Goal: Task Accomplishment & Management: Complete application form

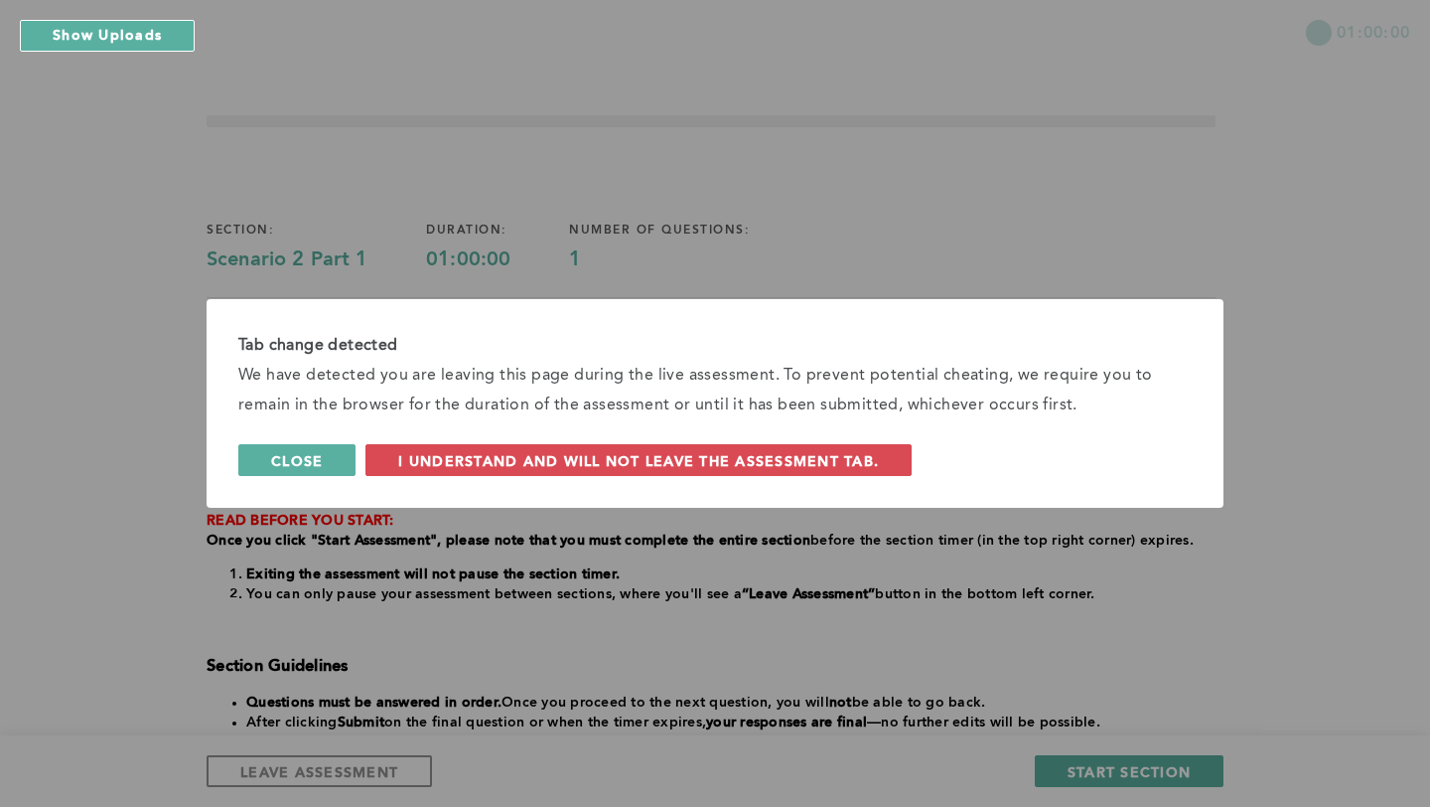
click at [282, 453] on span "Close" at bounding box center [297, 460] width 52 height 19
click at [317, 453] on span "Close" at bounding box center [297, 460] width 52 height 19
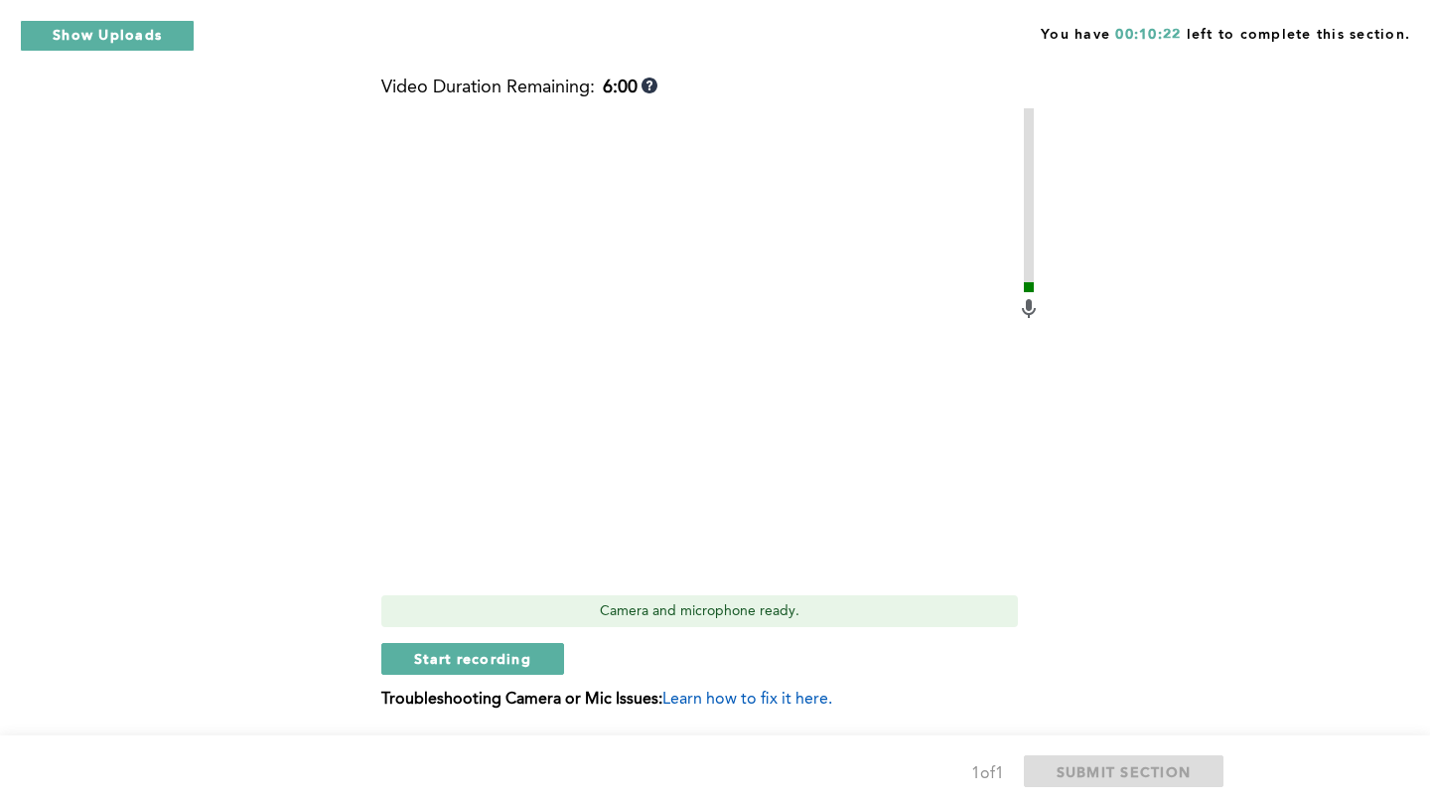
scroll to position [871, 0]
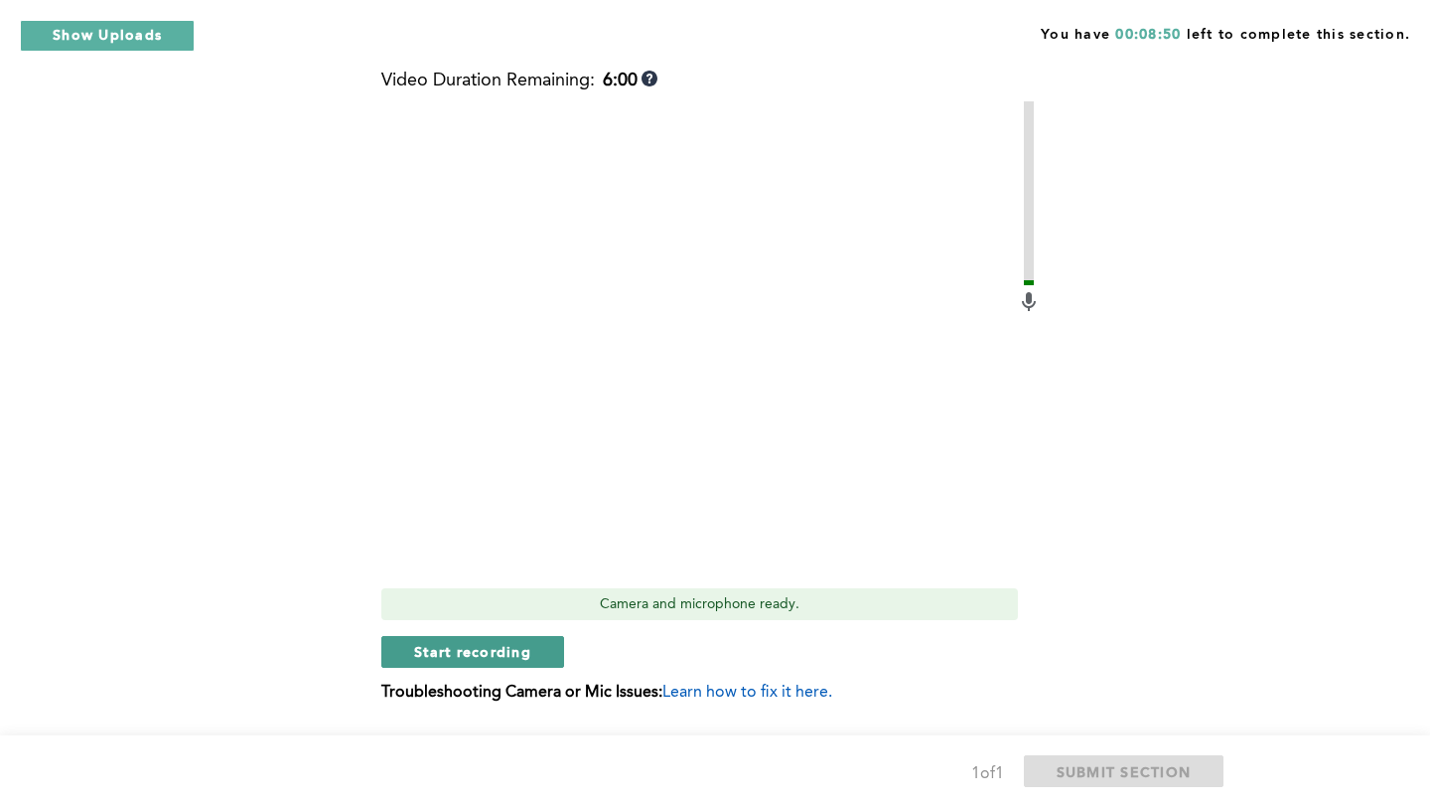
click at [497, 650] on span "Start recording" at bounding box center [472, 651] width 117 height 19
click at [464, 654] on span "Stop recording" at bounding box center [472, 651] width 116 height 19
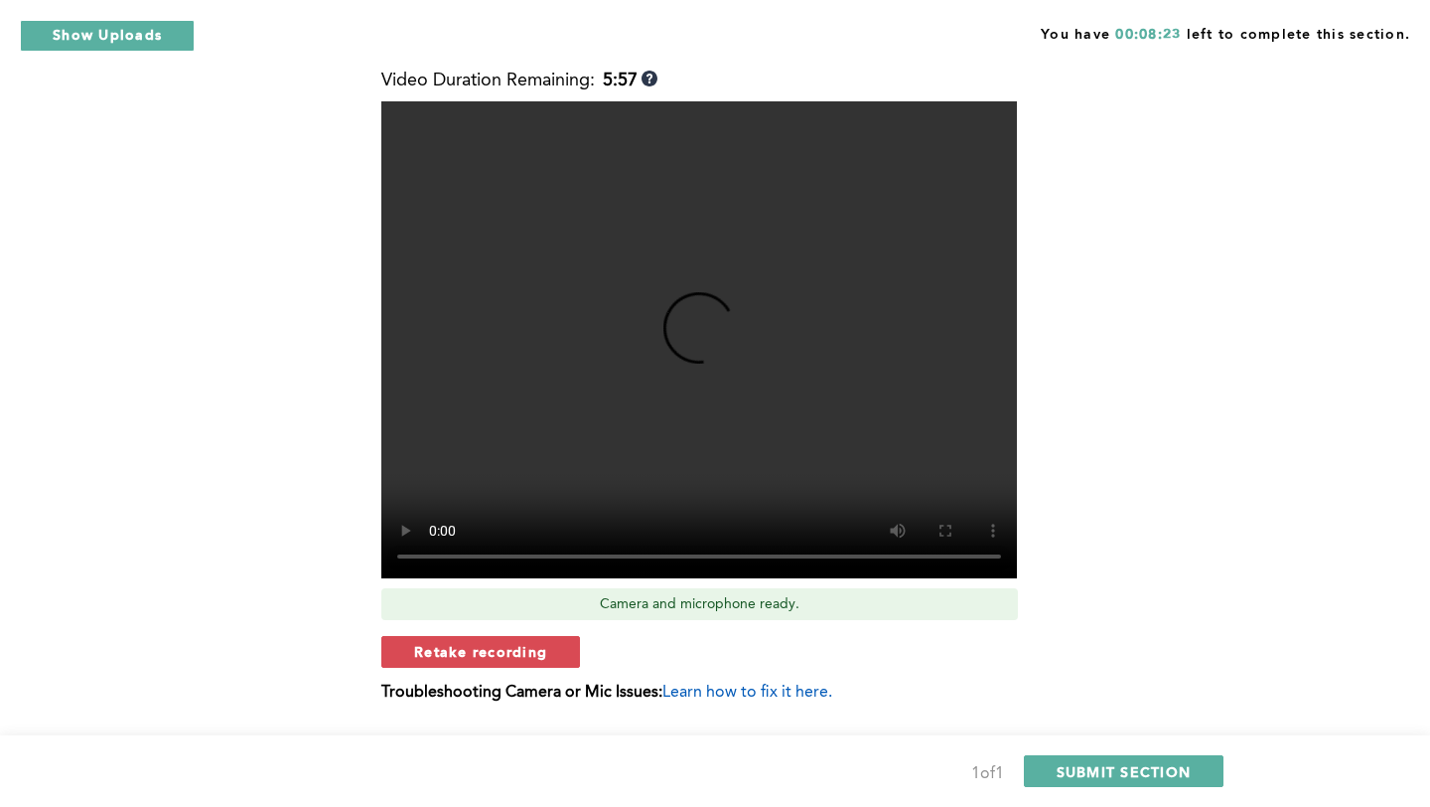
click at [521, 655] on span "Retake recording" at bounding box center [480, 651] width 133 height 19
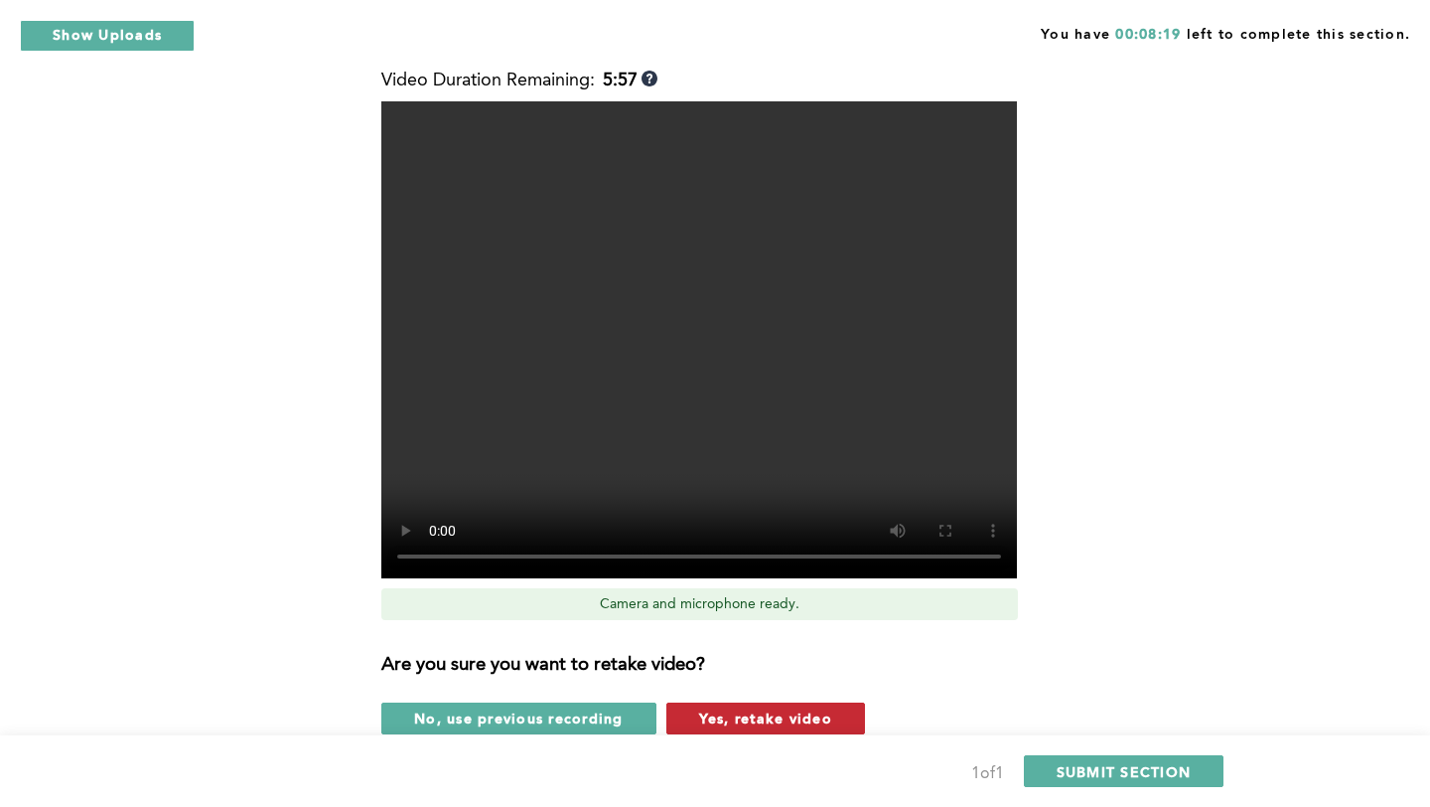
click at [765, 713] on span "Yes, retake video" at bounding box center [765, 717] width 133 height 19
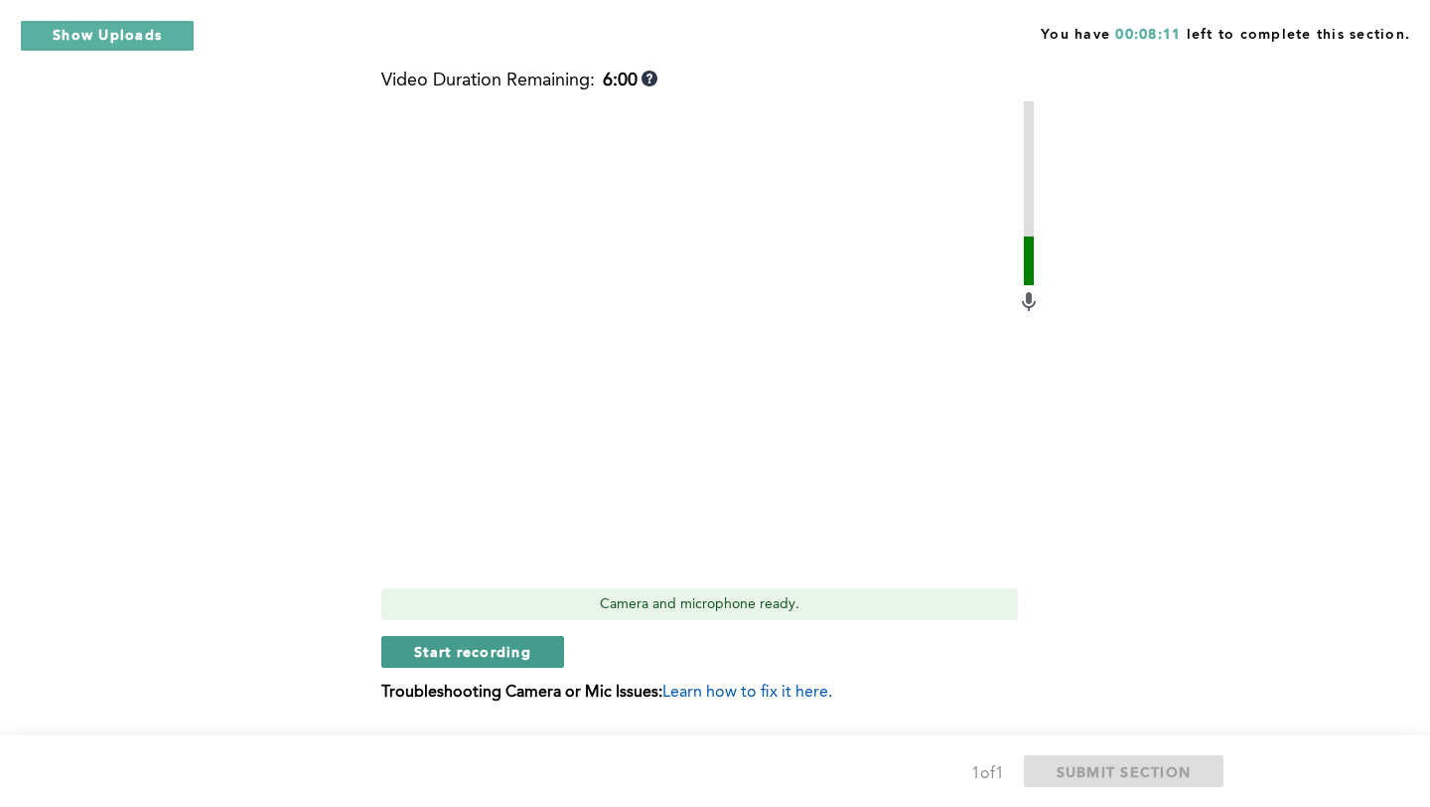
click at [517, 650] on span "Start recording" at bounding box center [472, 651] width 117 height 19
click at [507, 656] on span "Stop recording" at bounding box center [472, 651] width 116 height 19
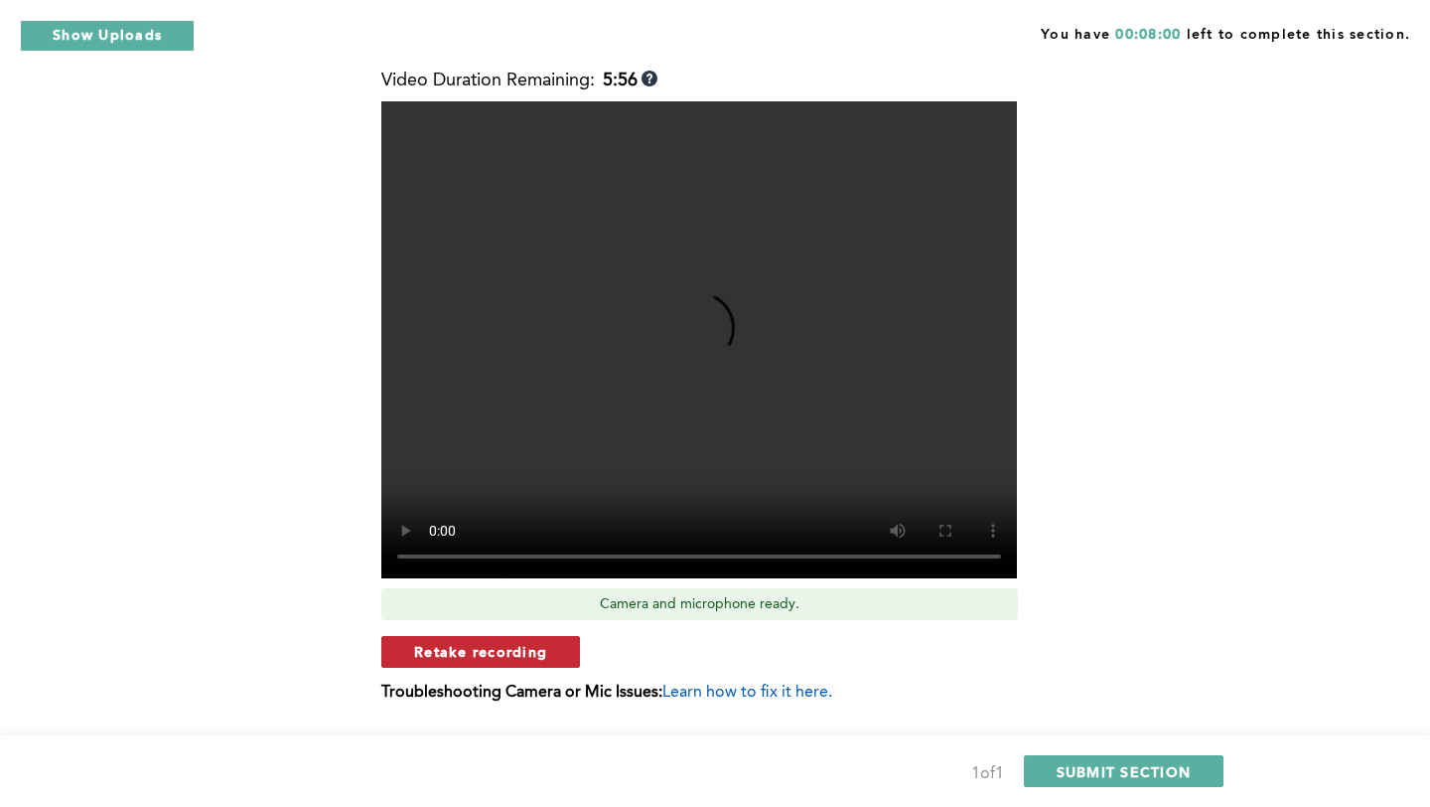
click at [479, 652] on span "Retake recording" at bounding box center [480, 651] width 133 height 19
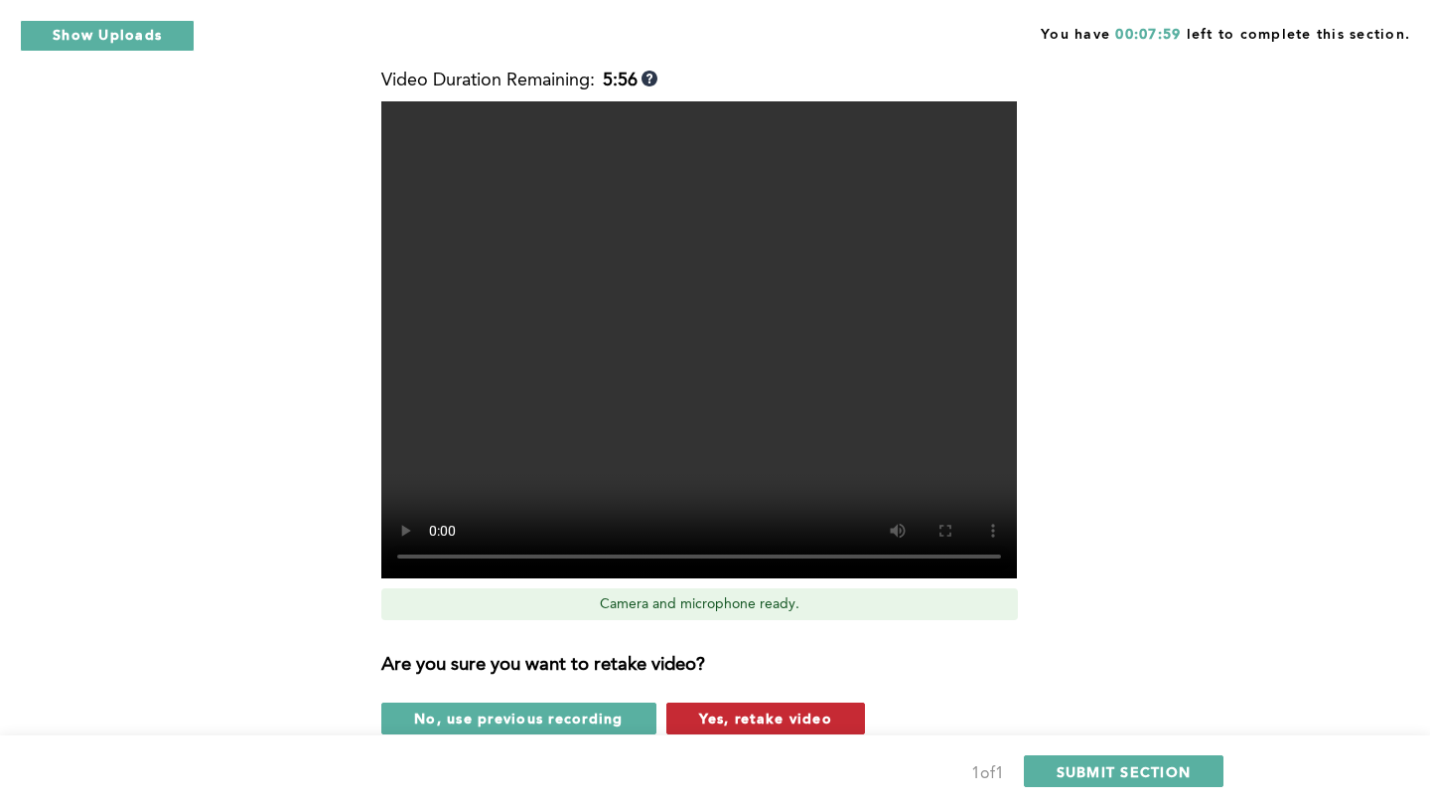
click at [812, 724] on span "Yes, retake video" at bounding box center [765, 717] width 133 height 19
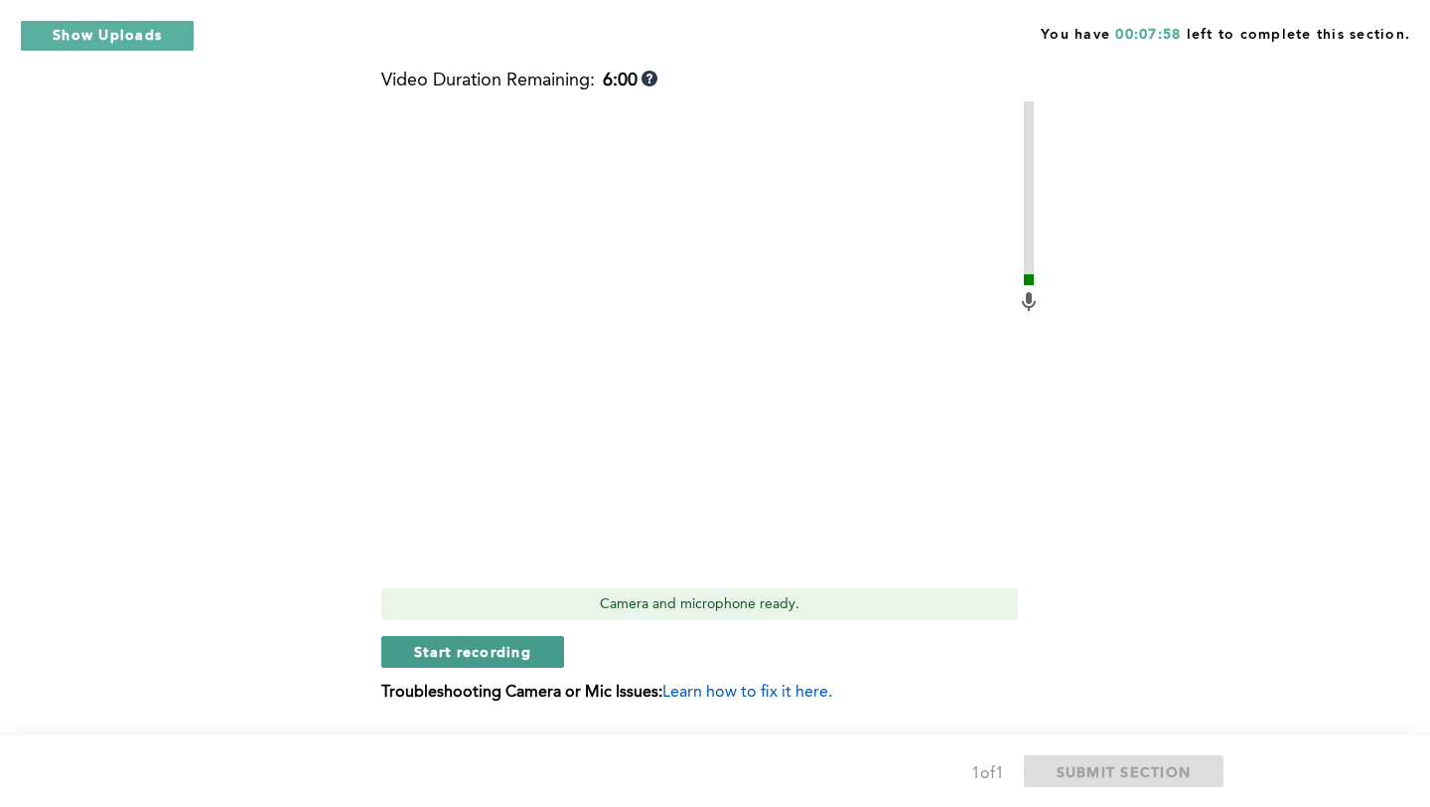
click at [458, 656] on span "Start recording" at bounding box center [472, 651] width 117 height 19
click at [471, 653] on span "Stop recording" at bounding box center [472, 651] width 116 height 19
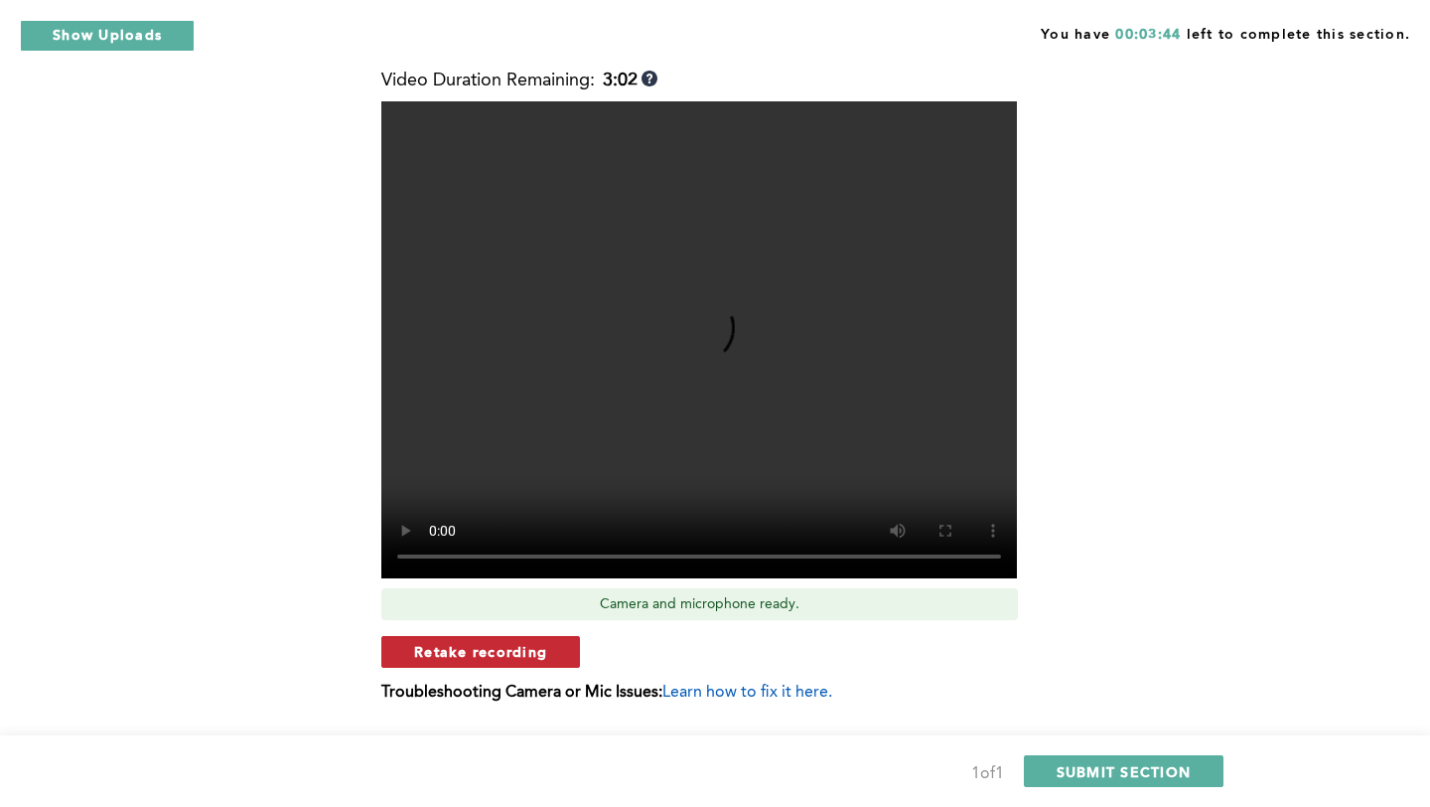
click at [496, 647] on span "Retake recording" at bounding box center [480, 651] width 133 height 19
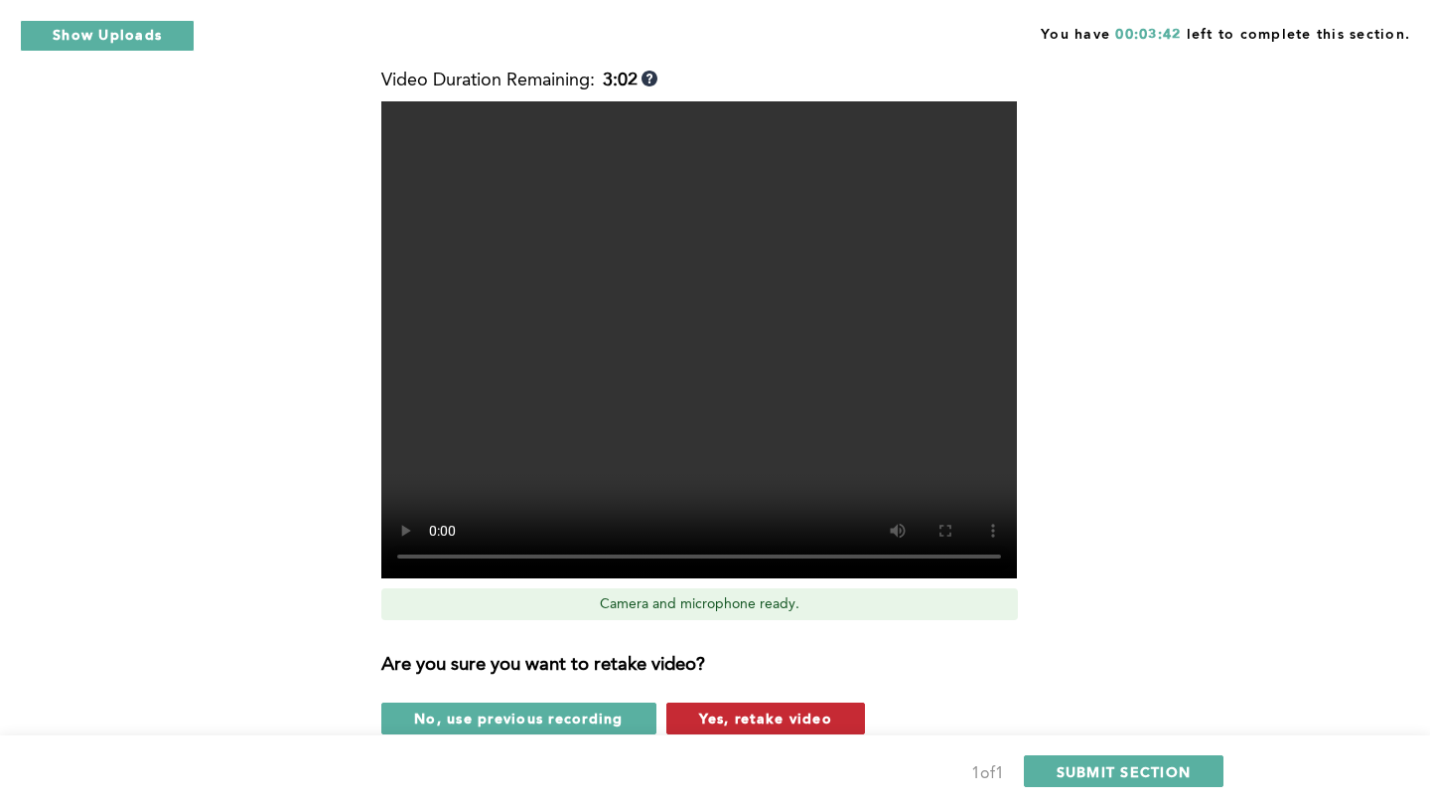
click at [817, 710] on span "Yes, retake video" at bounding box center [765, 717] width 133 height 19
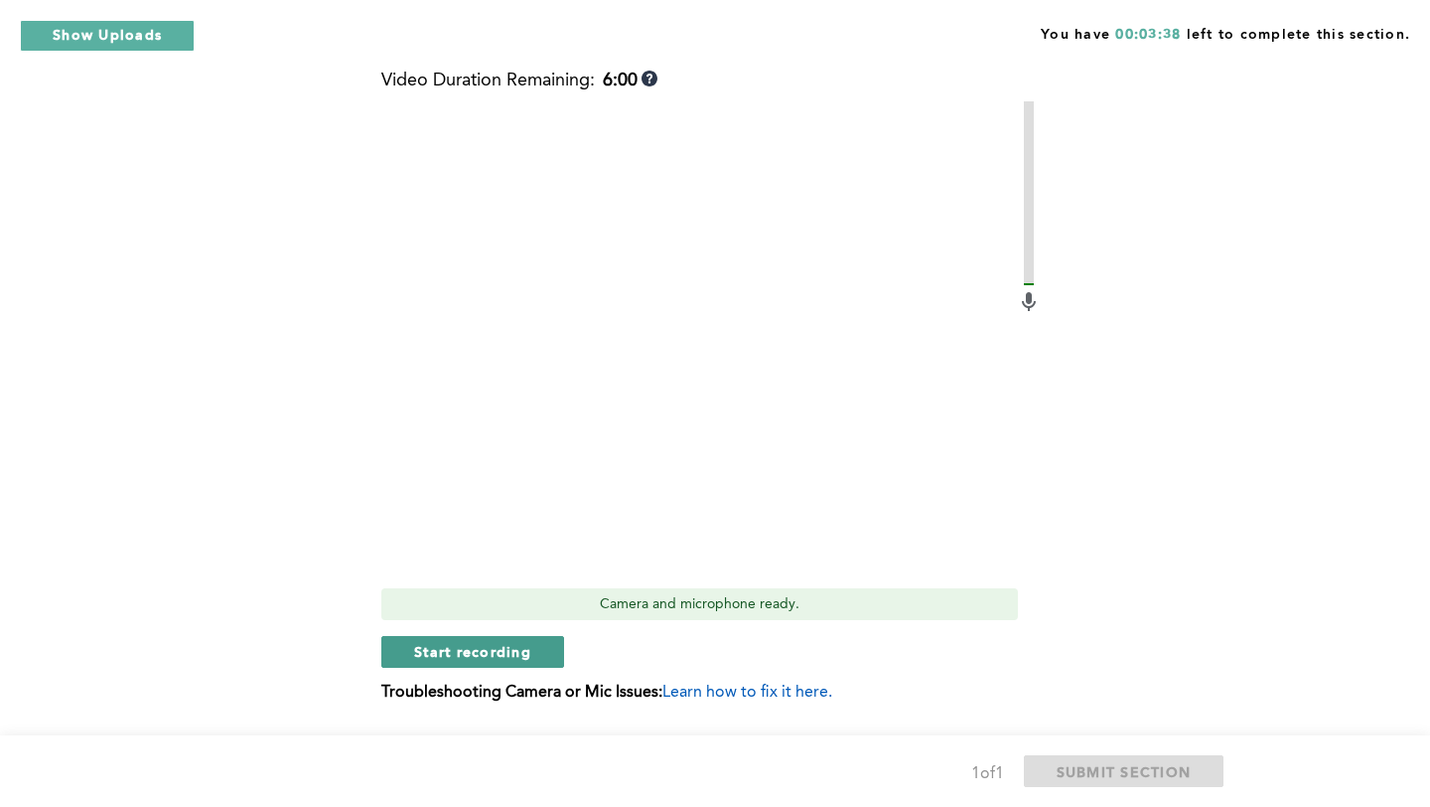
click at [496, 650] on span "Start recording" at bounding box center [472, 651] width 117 height 19
click at [528, 649] on button "Stop recording" at bounding box center [472, 652] width 182 height 32
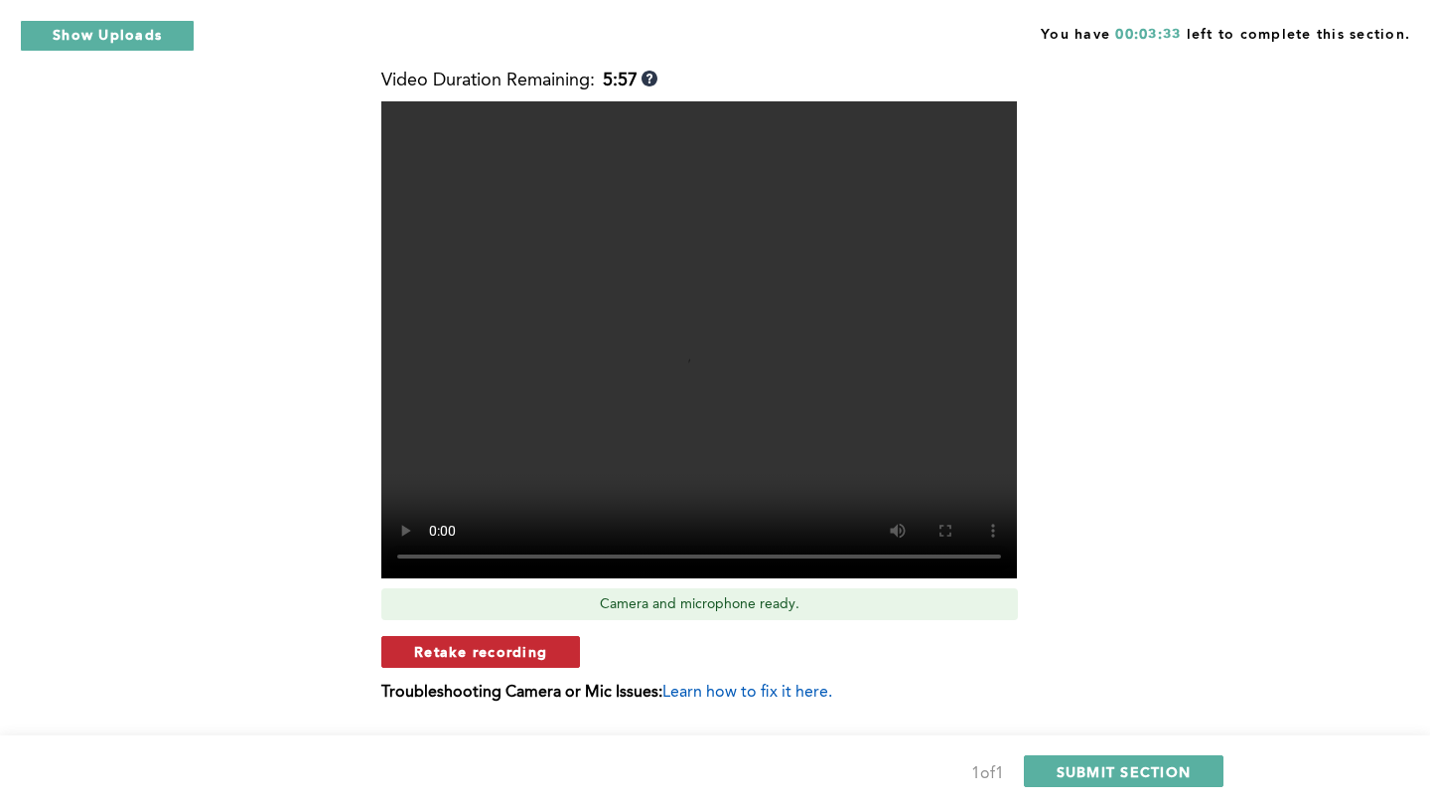
click at [550, 649] on button "Retake recording" at bounding box center [480, 652] width 199 height 32
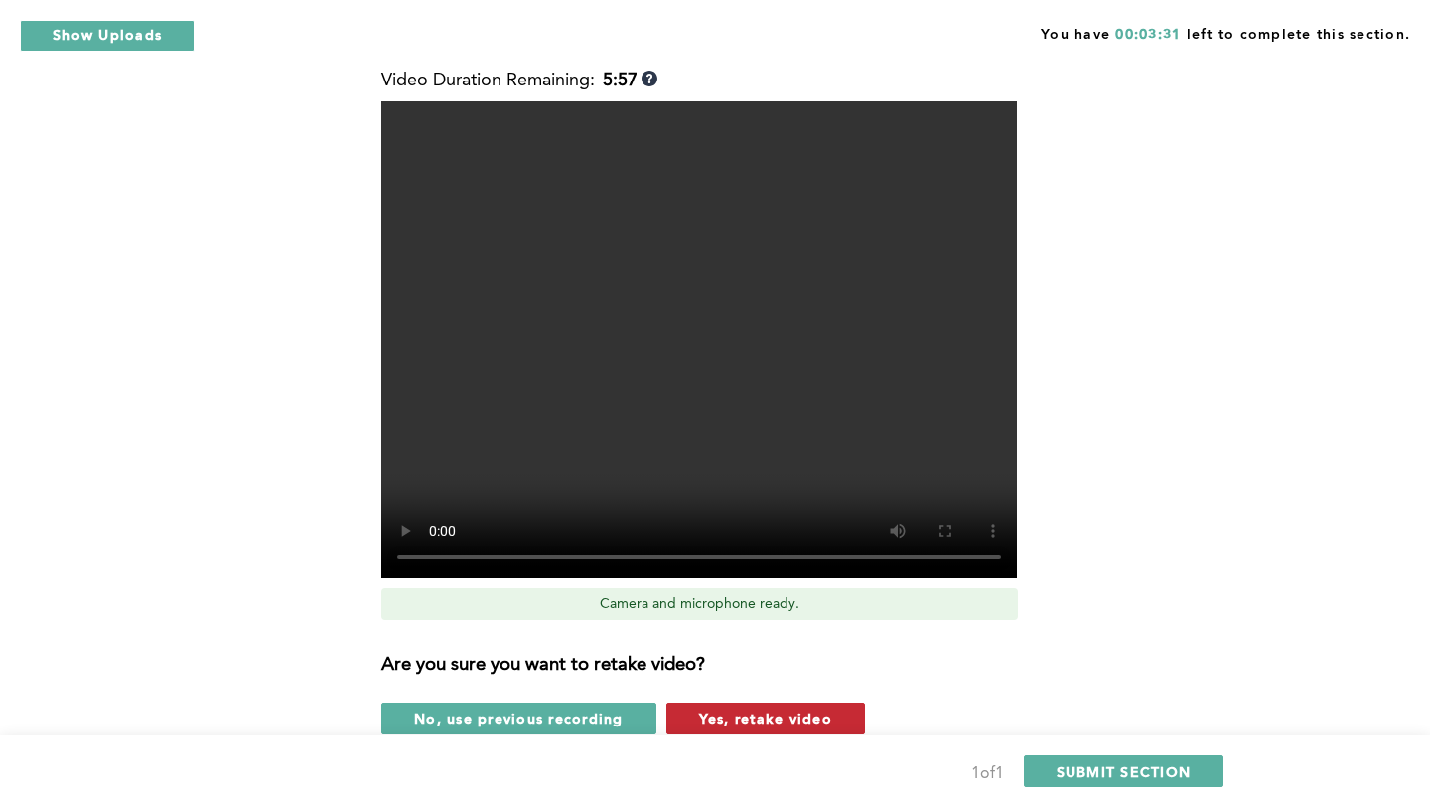
click at [766, 712] on span "Yes, retake video" at bounding box center [765, 717] width 133 height 19
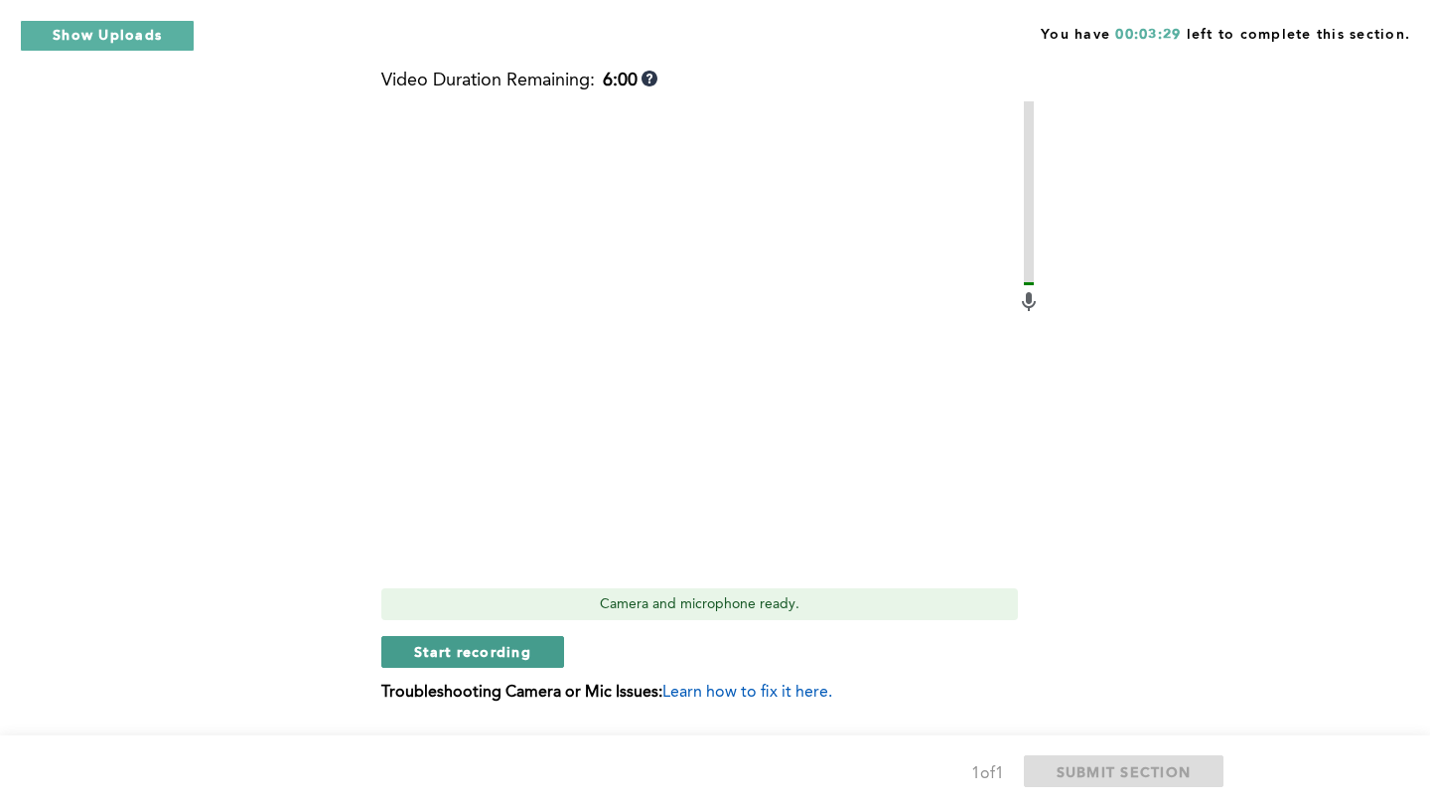
click at [488, 654] on span "Start recording" at bounding box center [472, 651] width 117 height 19
click at [455, 651] on span "Stop recording" at bounding box center [472, 651] width 116 height 19
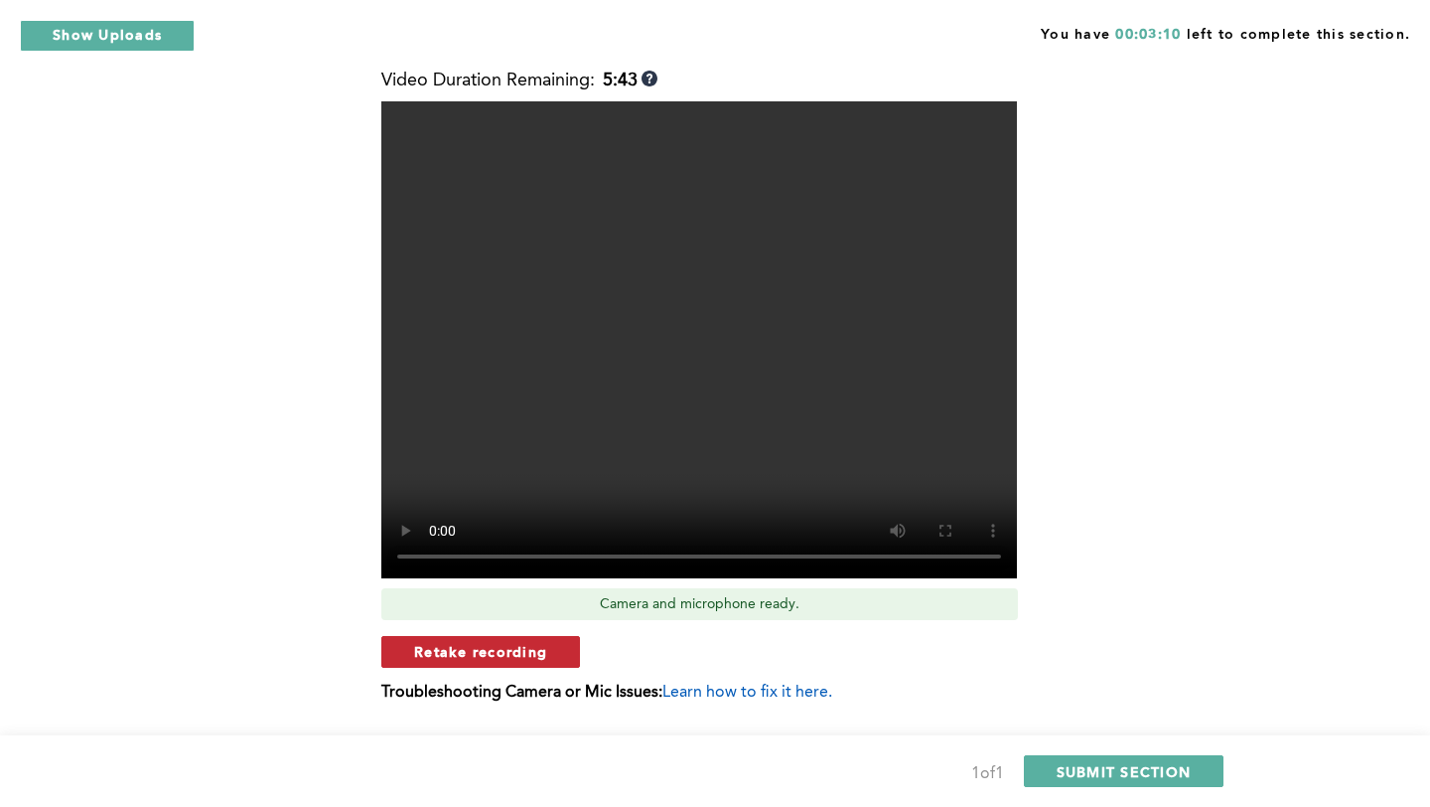
click at [530, 662] on button "Retake recording" at bounding box center [480, 652] width 199 height 32
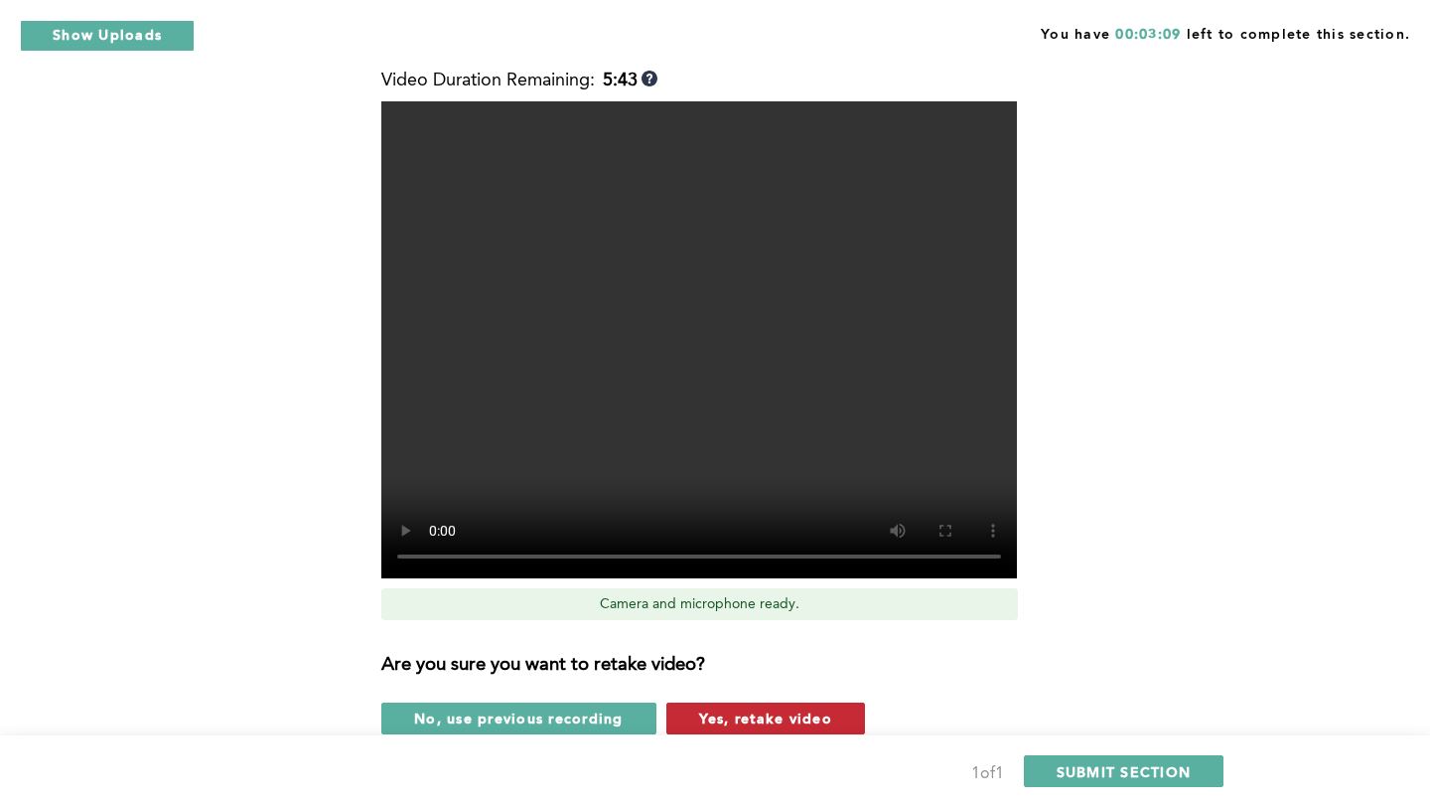
click at [826, 719] on span "Yes, retake video" at bounding box center [765, 717] width 133 height 19
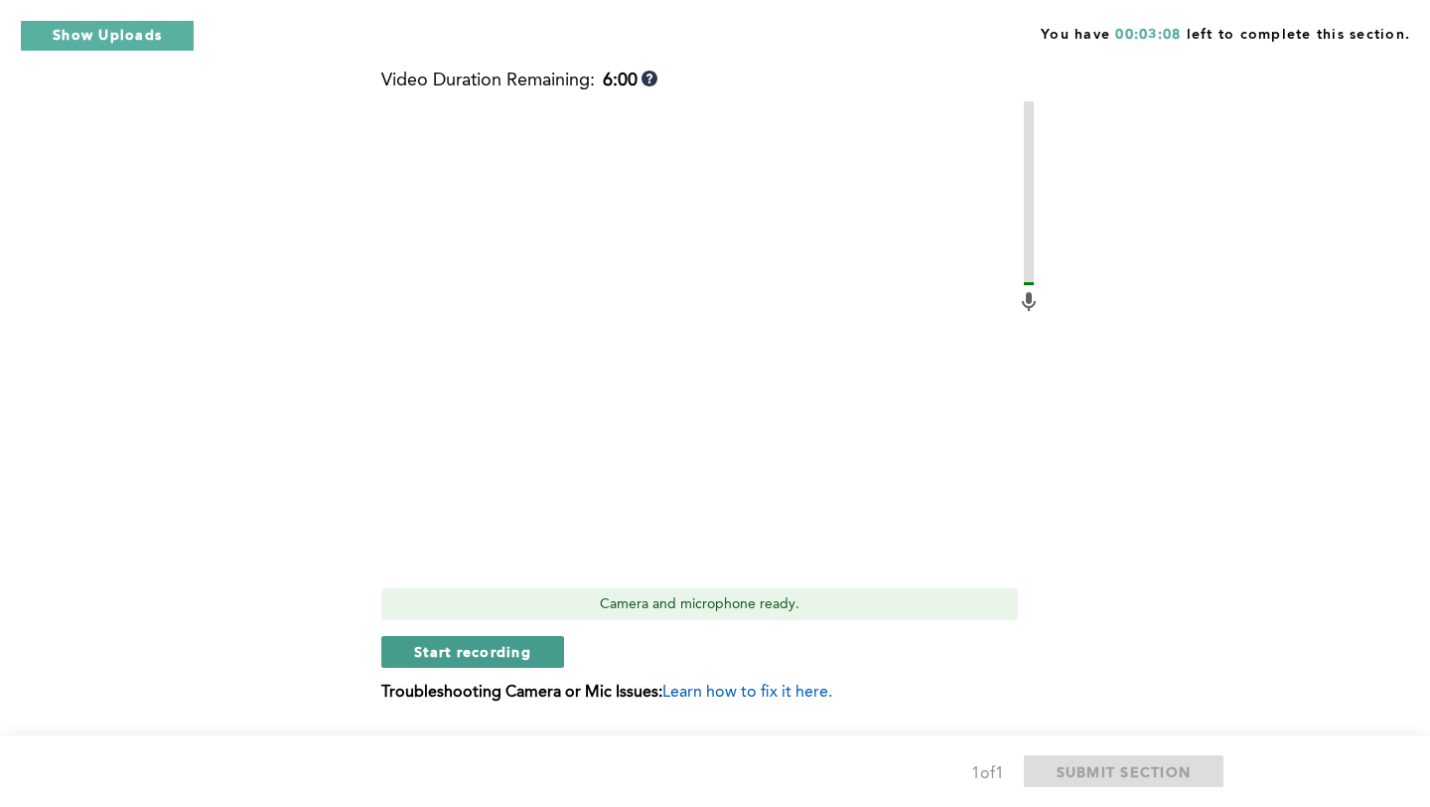
click at [465, 663] on button "Start recording" at bounding box center [472, 652] width 183 height 32
click at [447, 648] on span "Stop recording" at bounding box center [472, 651] width 116 height 19
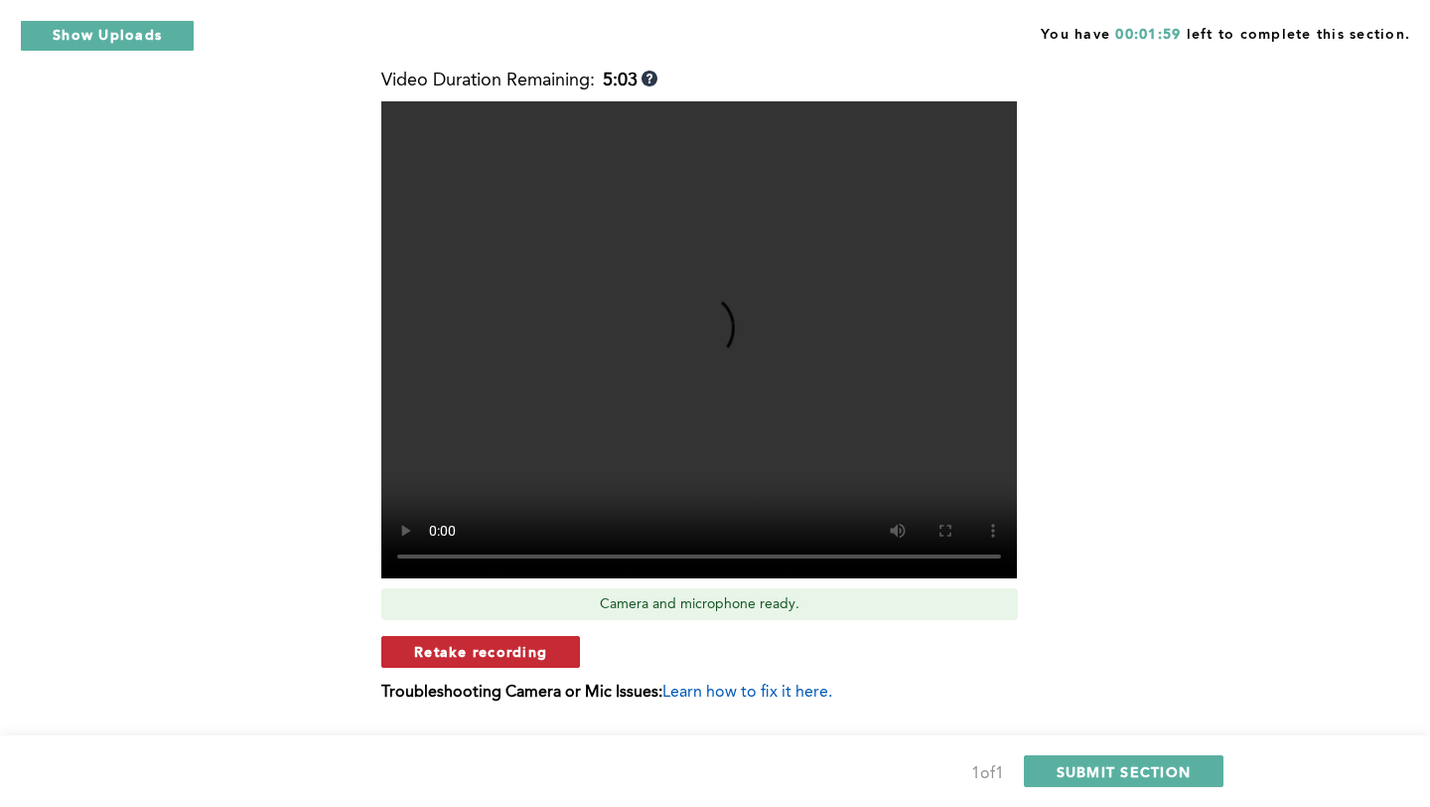
click at [427, 645] on span "Retake recording" at bounding box center [480, 651] width 133 height 19
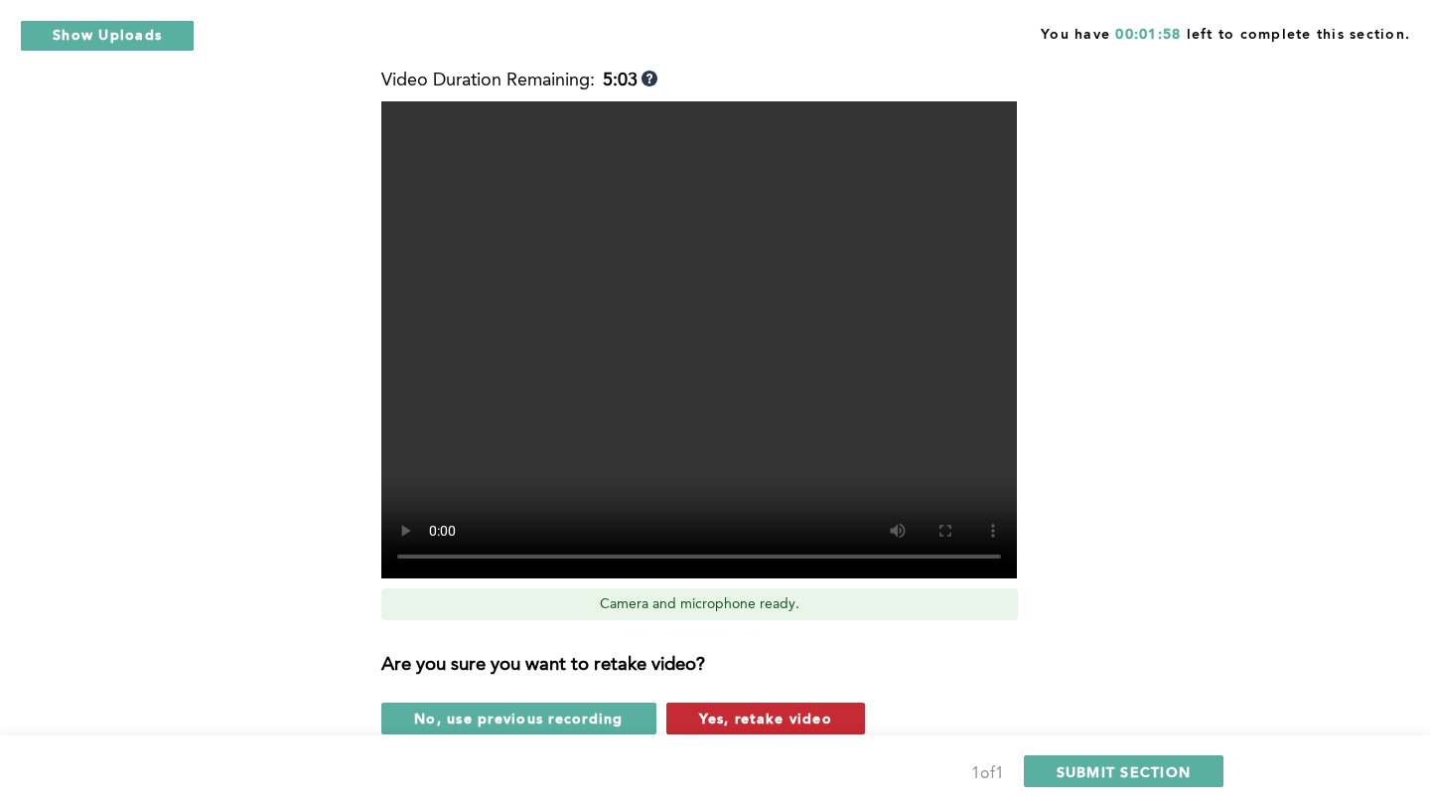
click at [822, 731] on button "Yes, retake video" at bounding box center [766, 718] width 199 height 32
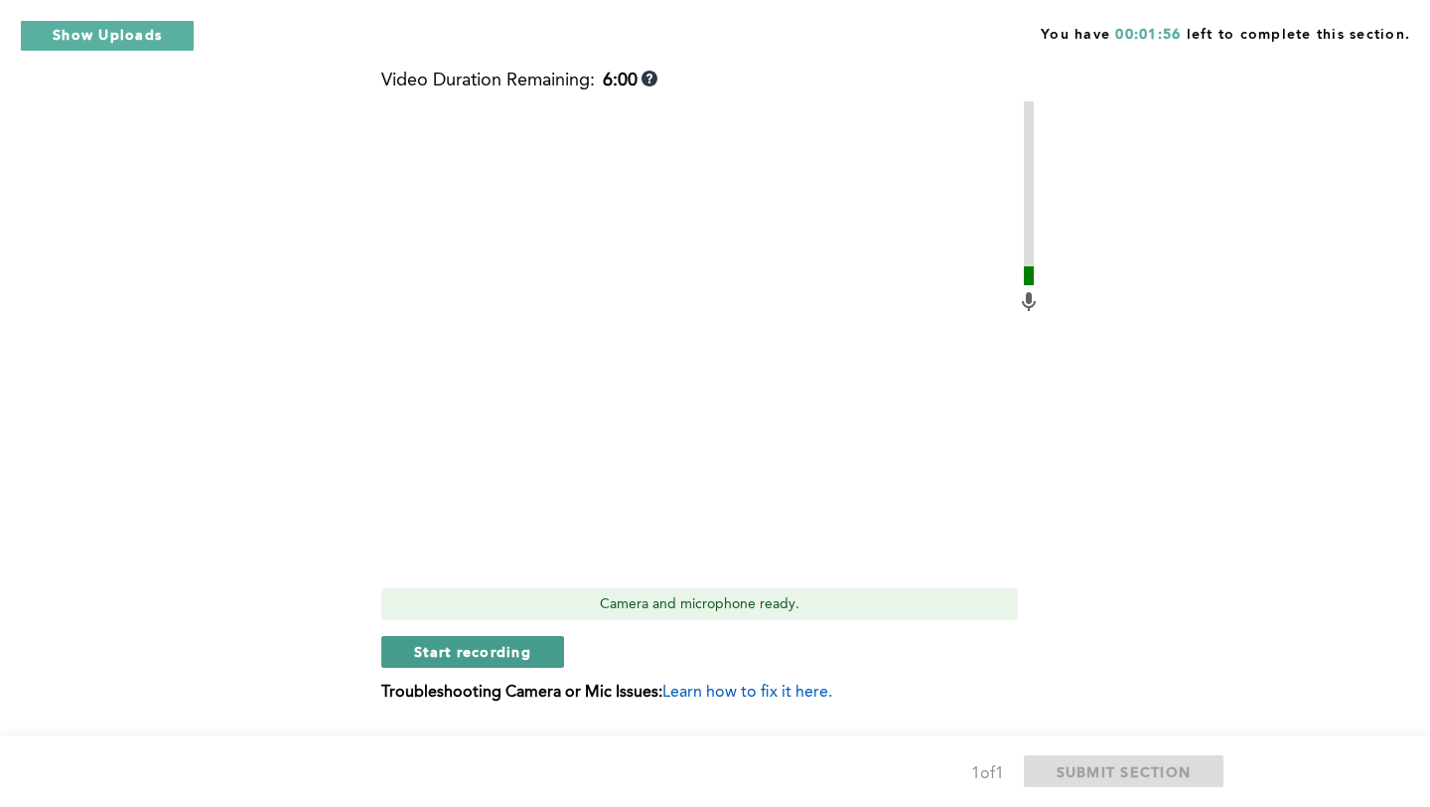
click at [494, 653] on span "Start recording" at bounding box center [472, 651] width 117 height 19
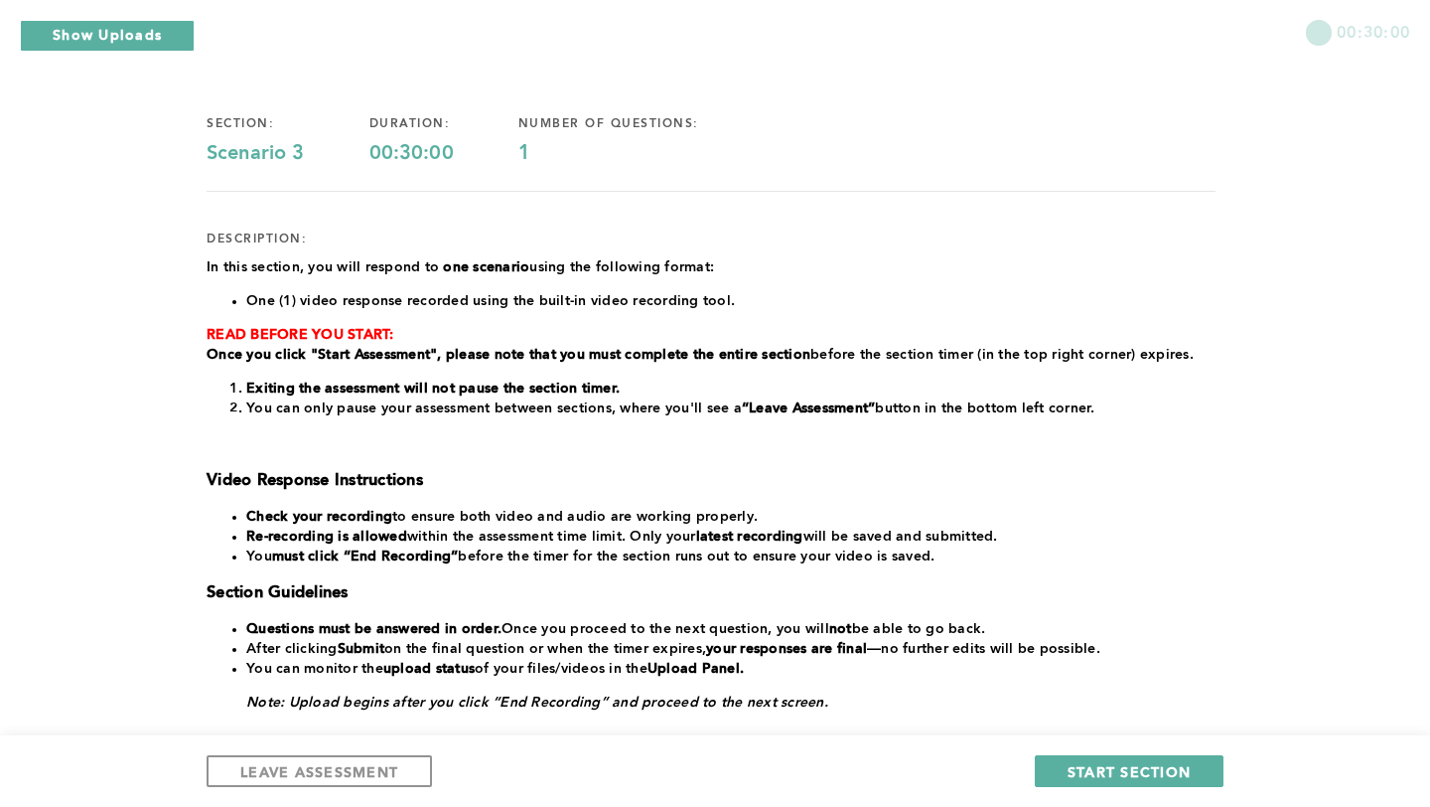
scroll to position [103, 0]
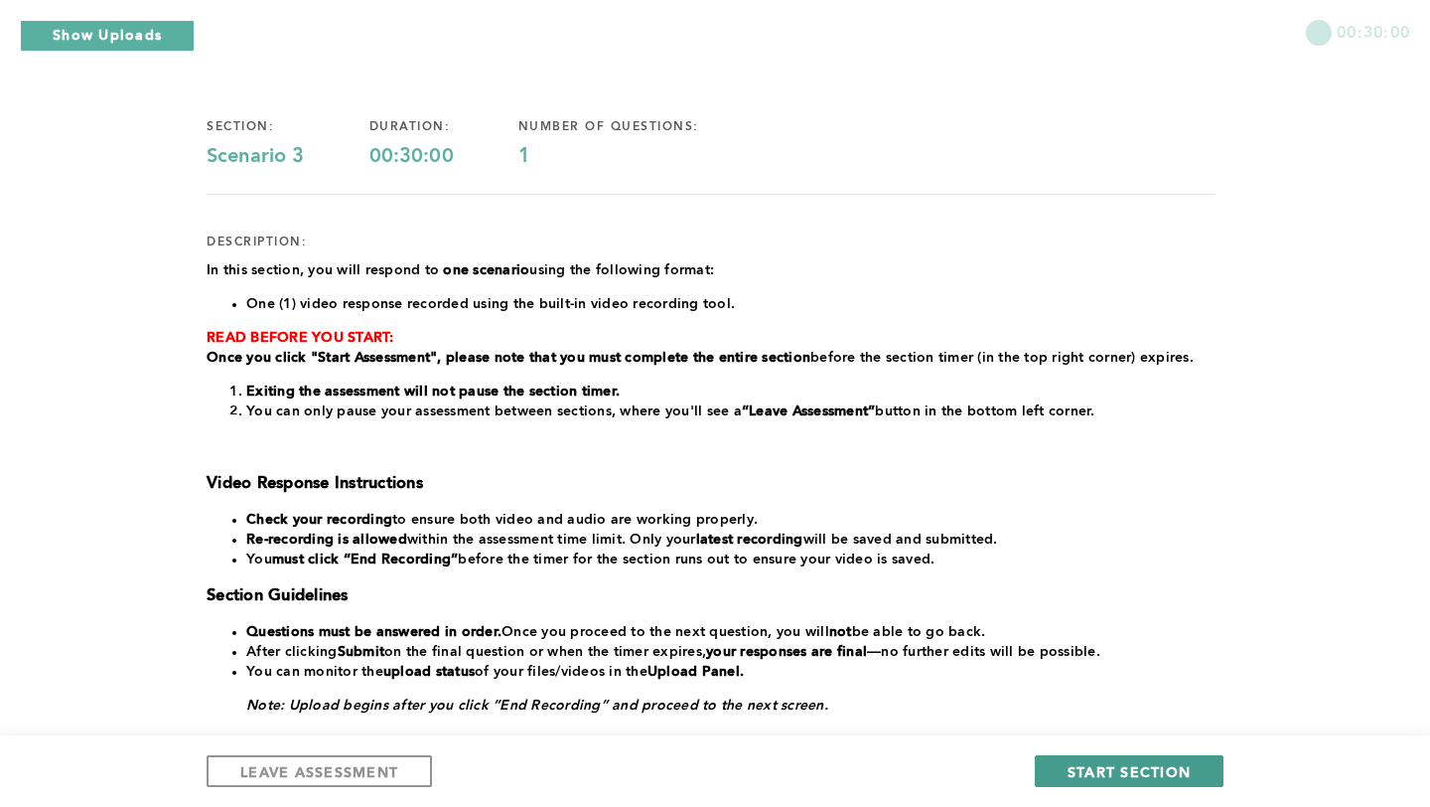
click at [1163, 759] on button "START SECTION" at bounding box center [1129, 771] width 189 height 32
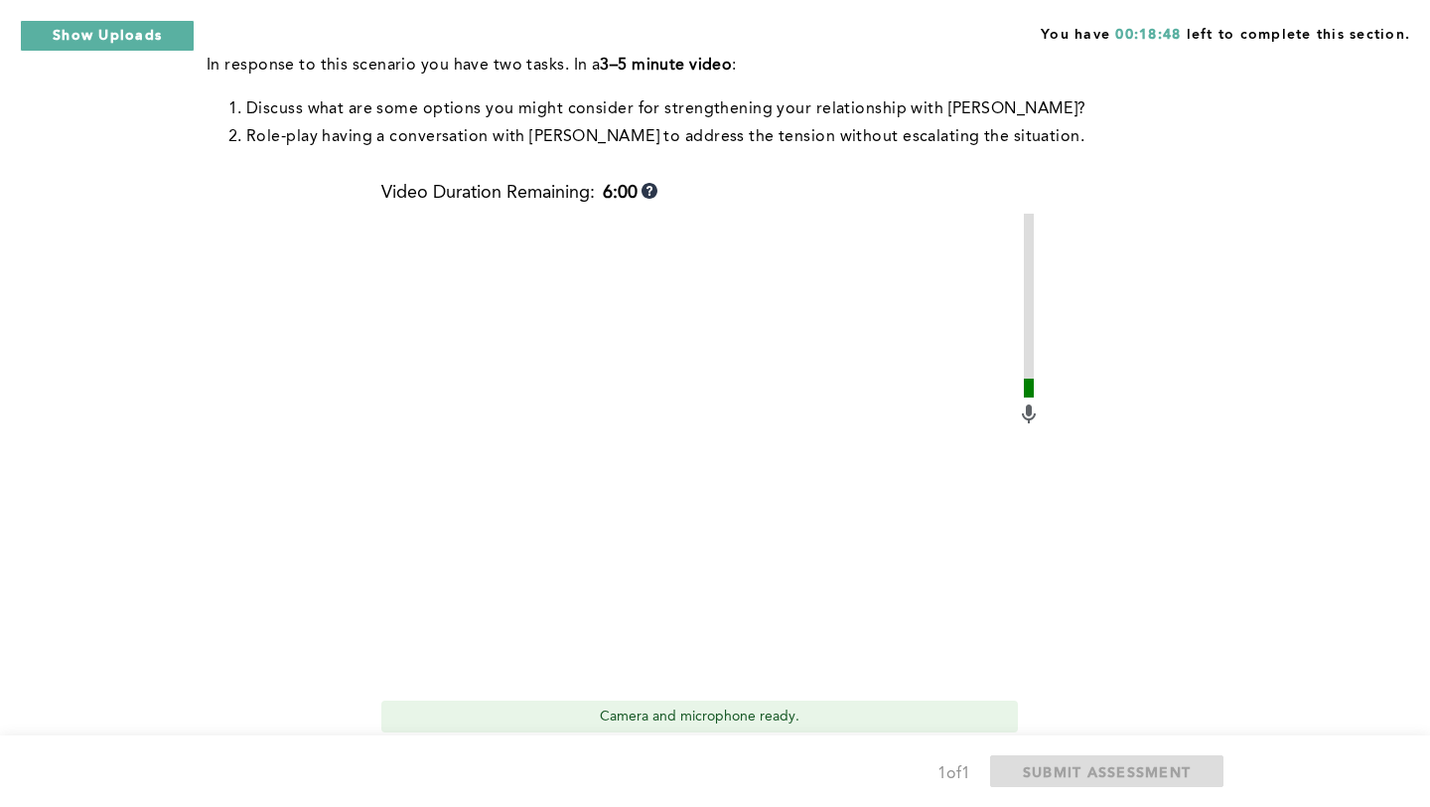
scroll to position [447, 0]
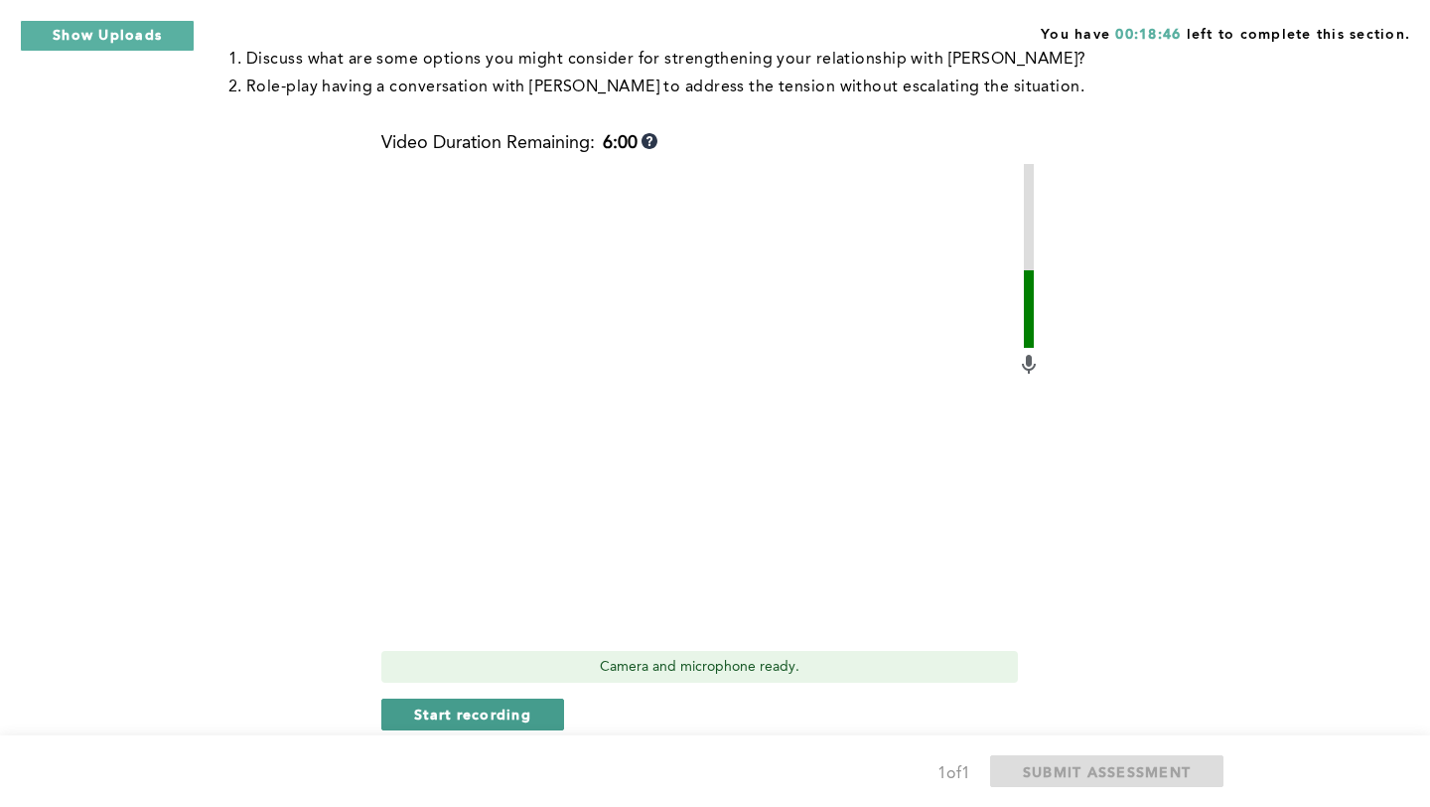
click at [478, 704] on span "Start recording" at bounding box center [472, 713] width 117 height 19
click at [478, 704] on span "Stop recording" at bounding box center [472, 713] width 116 height 19
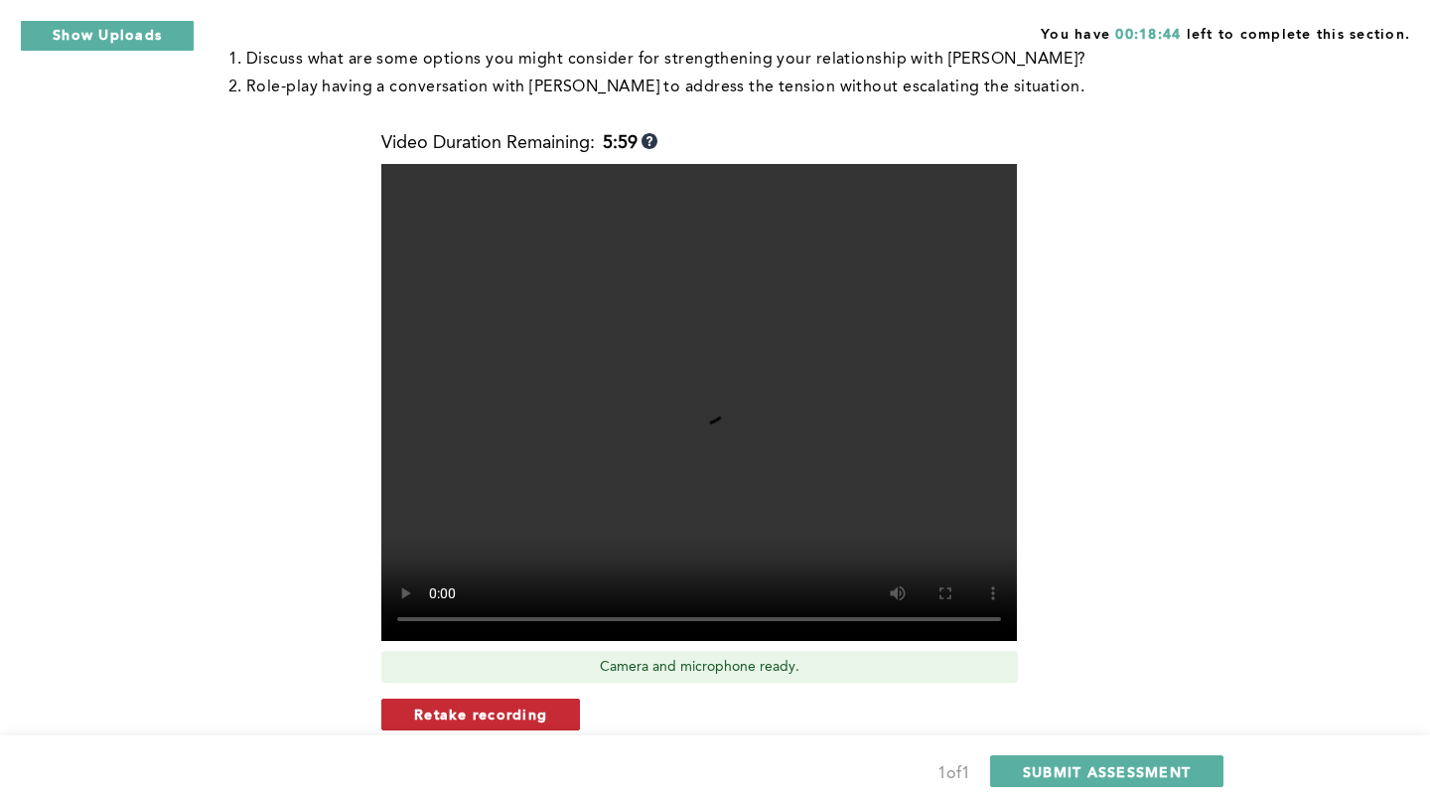
click at [504, 704] on span "Retake recording" at bounding box center [480, 713] width 133 height 19
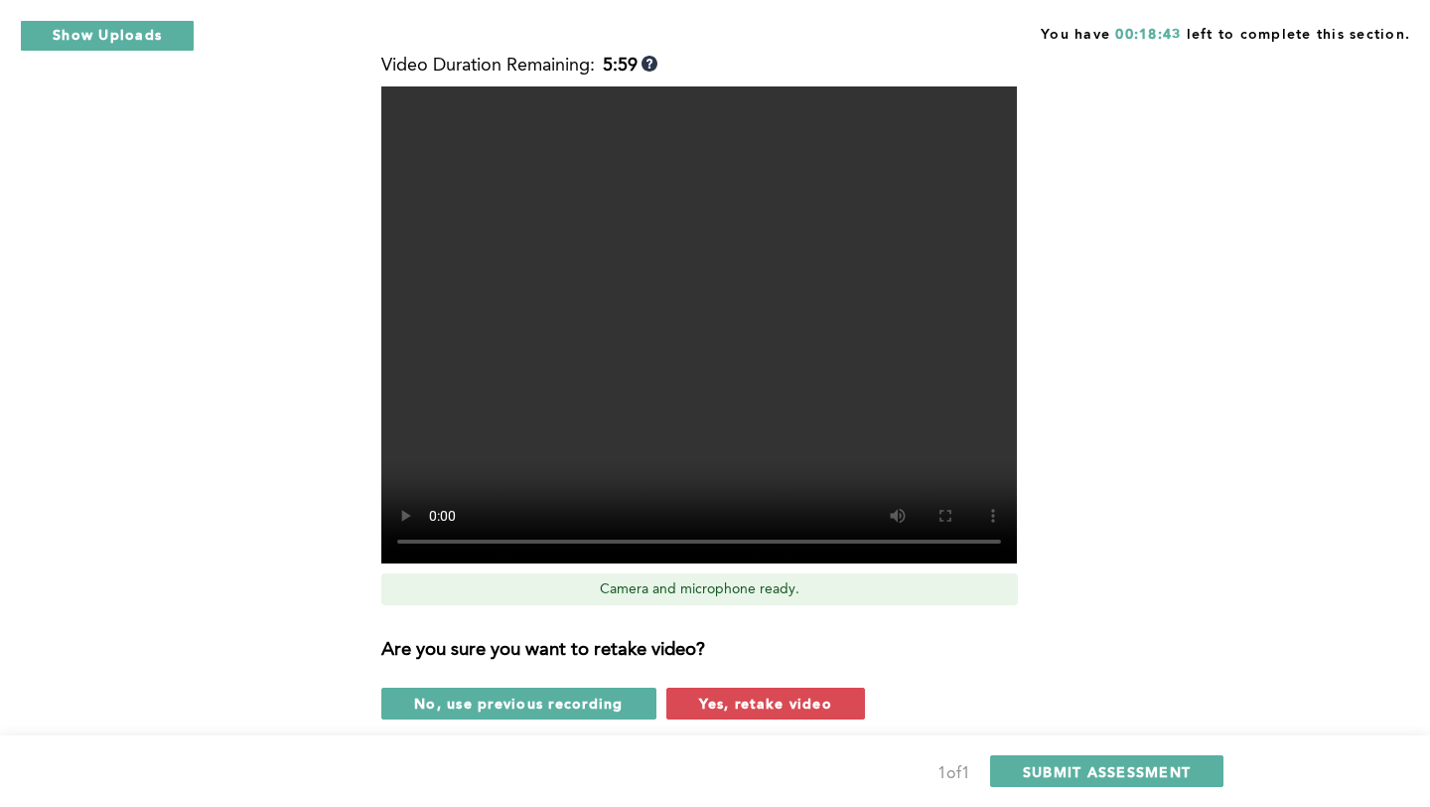
scroll to position [525, 0]
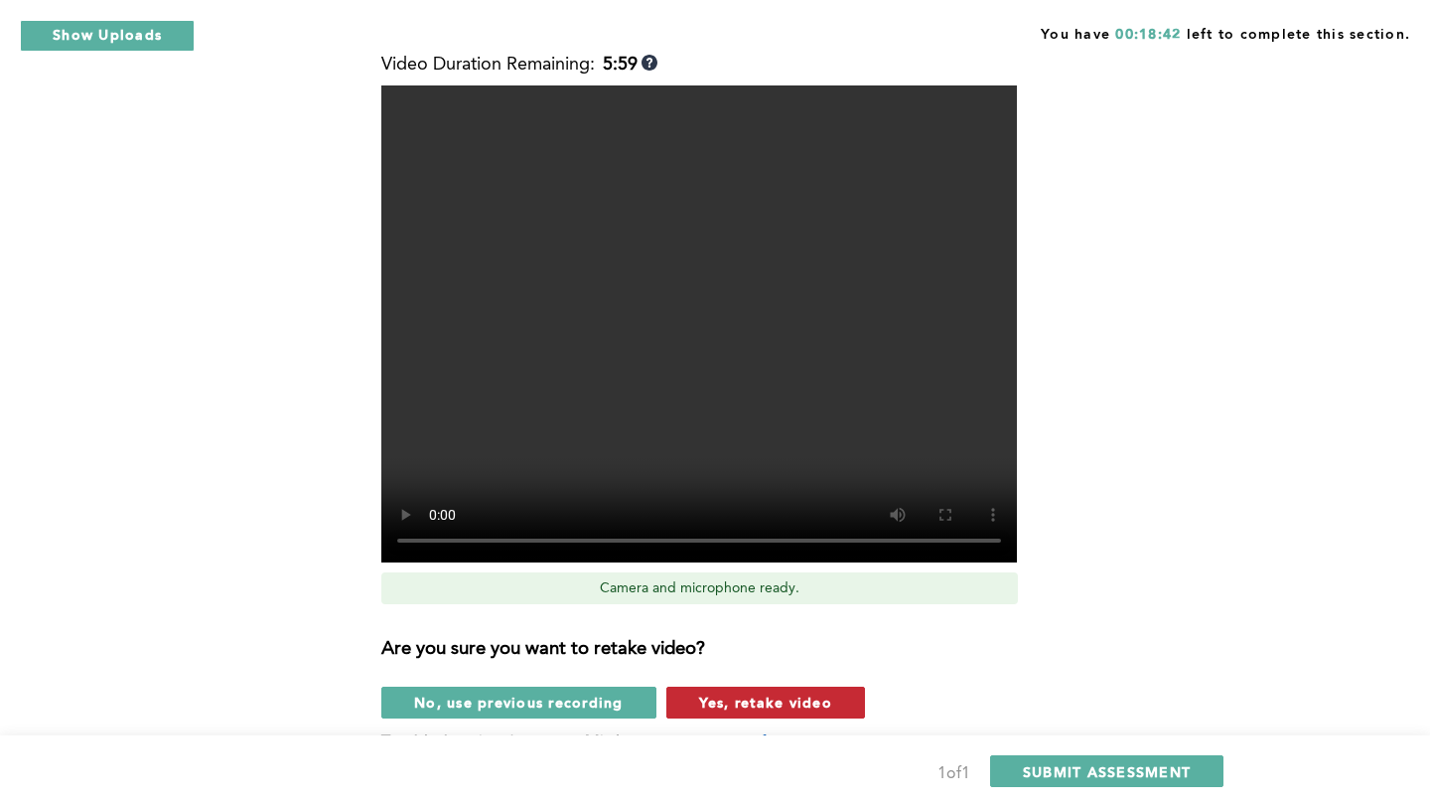
click at [743, 692] on span "Yes, retake video" at bounding box center [765, 701] width 133 height 19
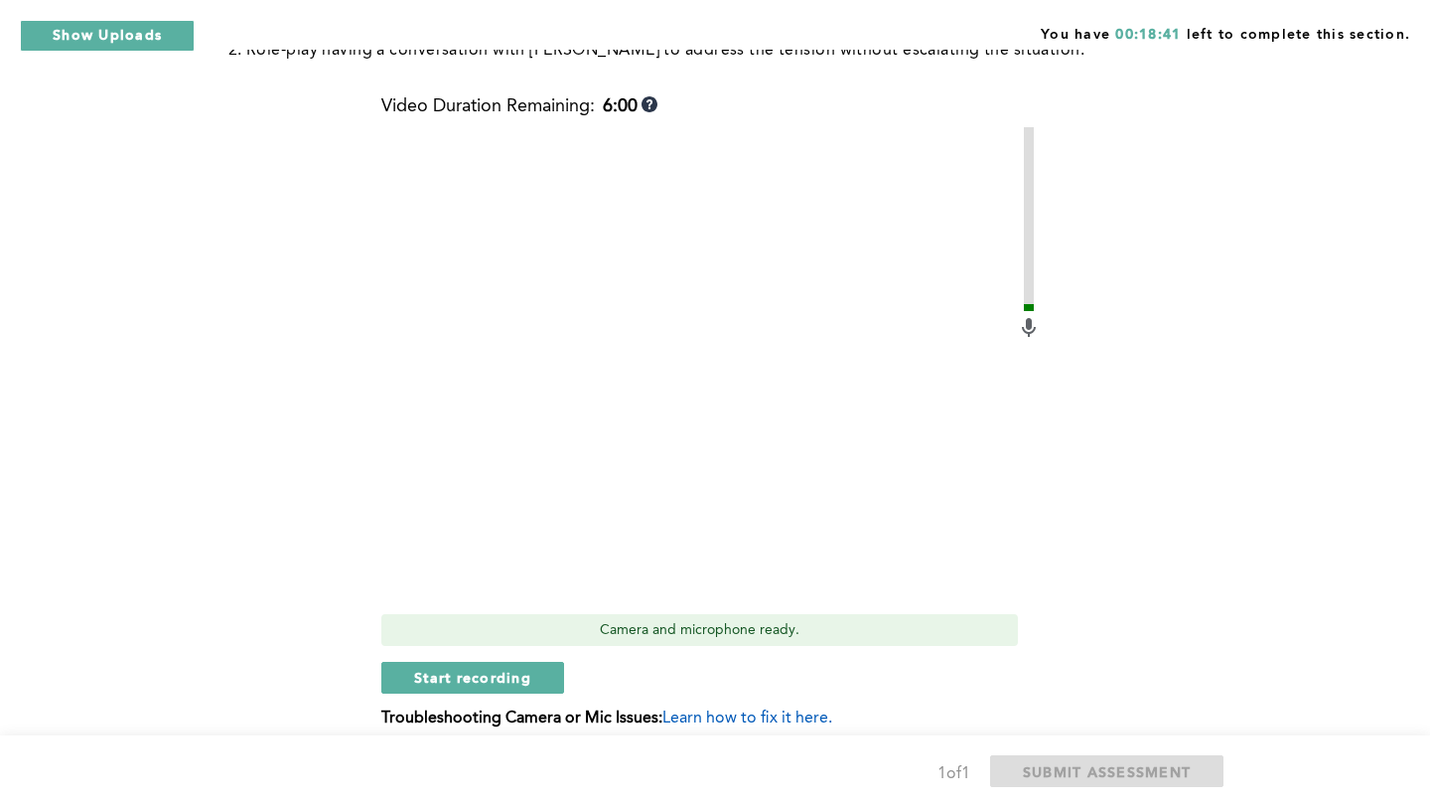
scroll to position [478, 0]
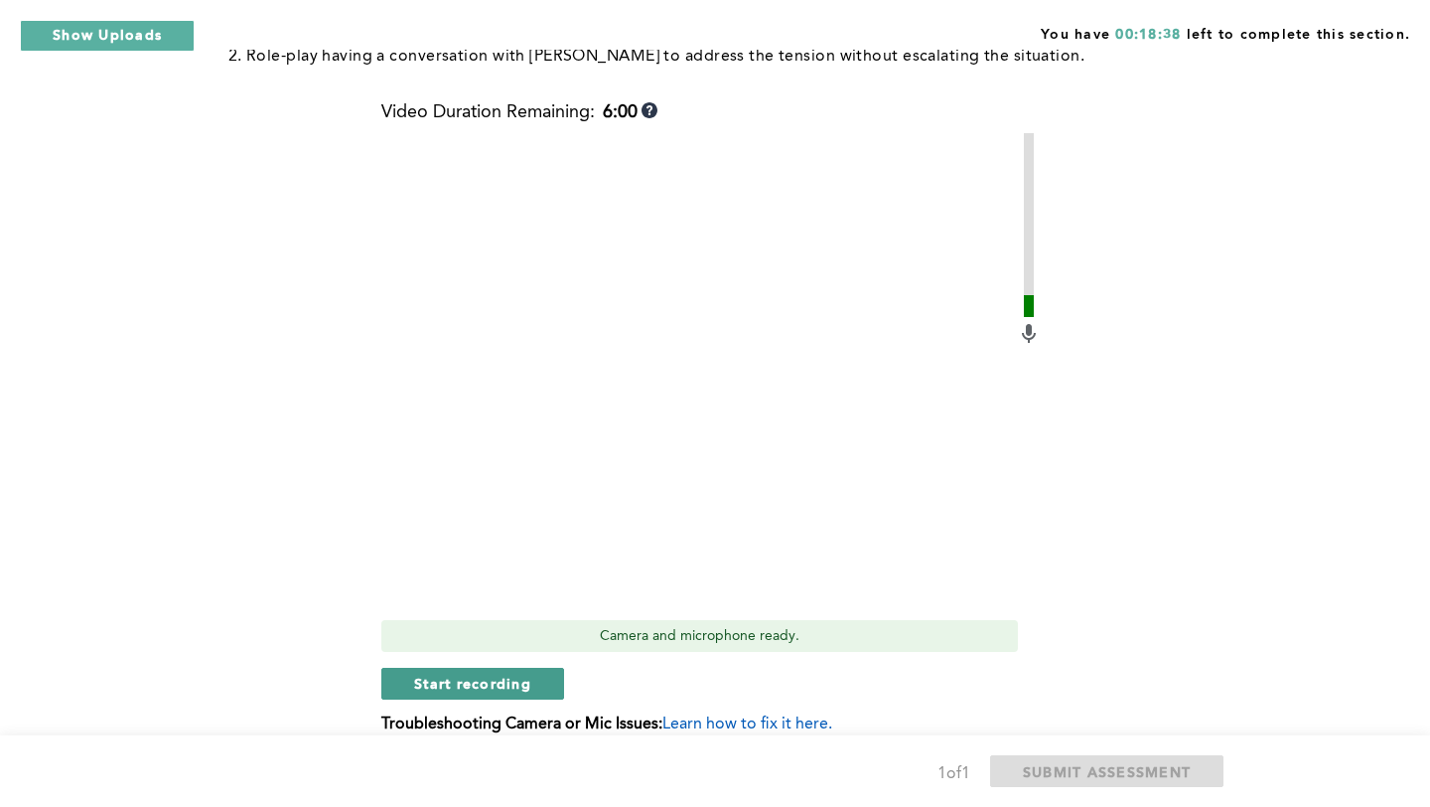
click at [507, 674] on span "Start recording" at bounding box center [472, 683] width 117 height 19
click at [505, 674] on span "Stop recording" at bounding box center [472, 683] width 116 height 19
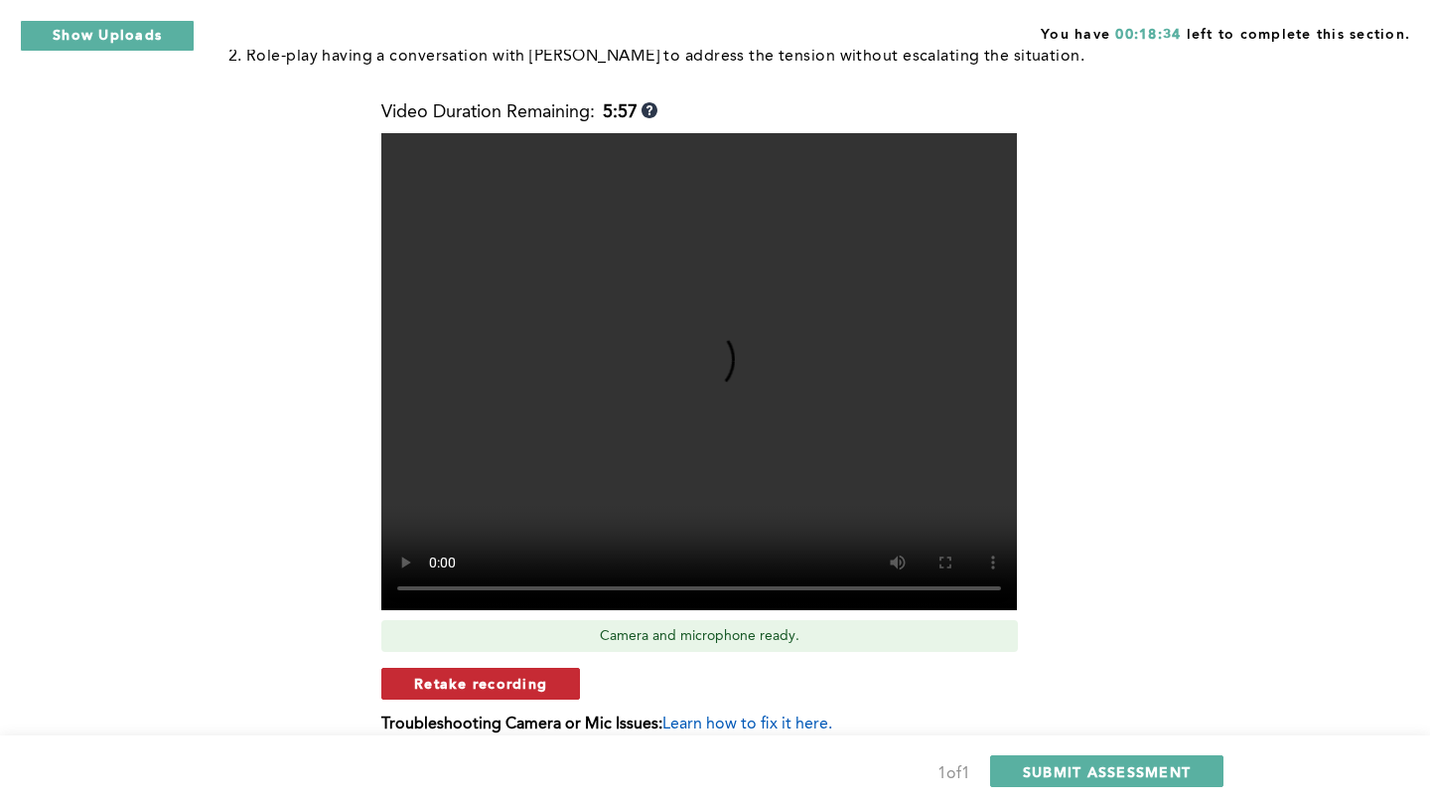
click at [494, 674] on span "Retake recording" at bounding box center [480, 683] width 133 height 19
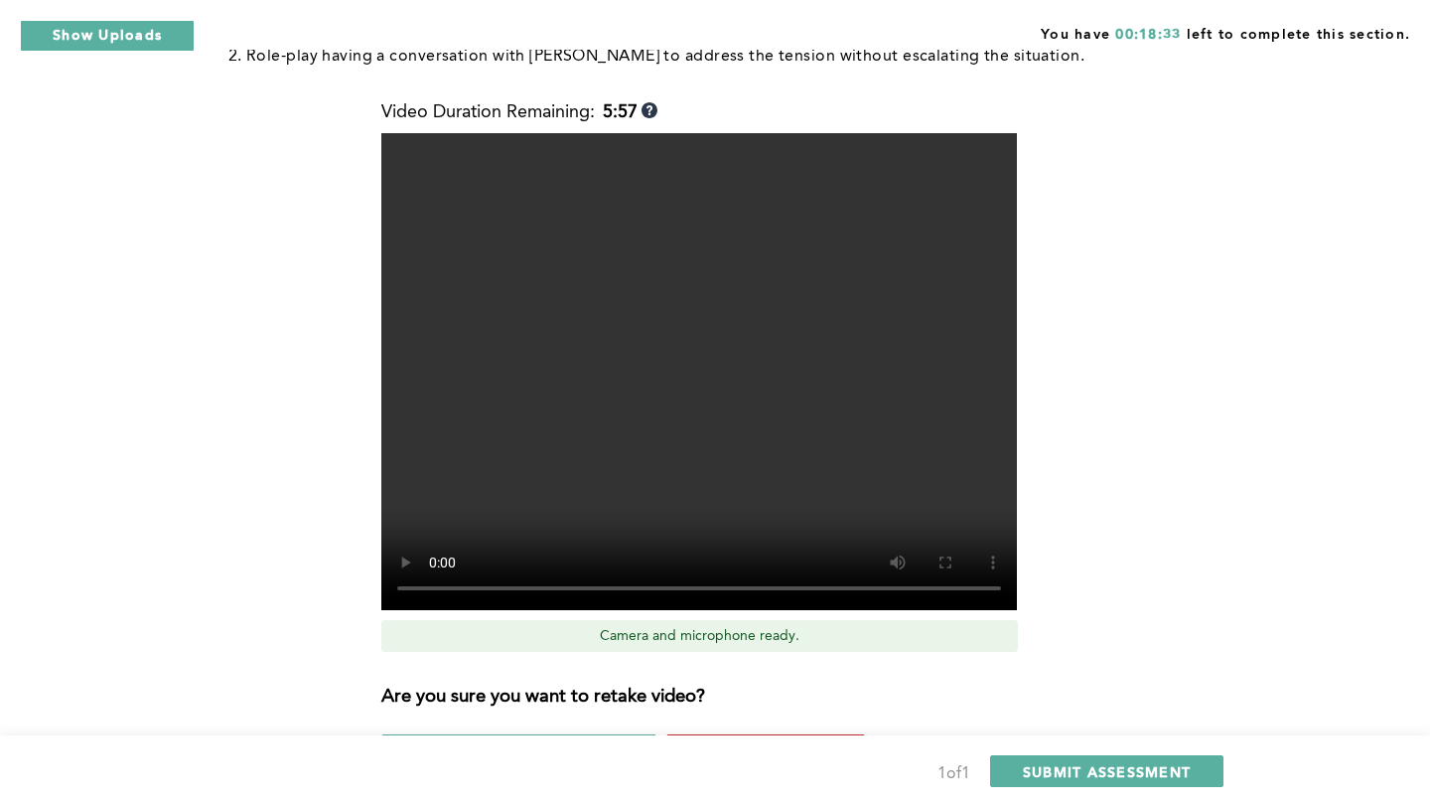
click at [783, 740] on span "Yes, retake video" at bounding box center [765, 749] width 133 height 19
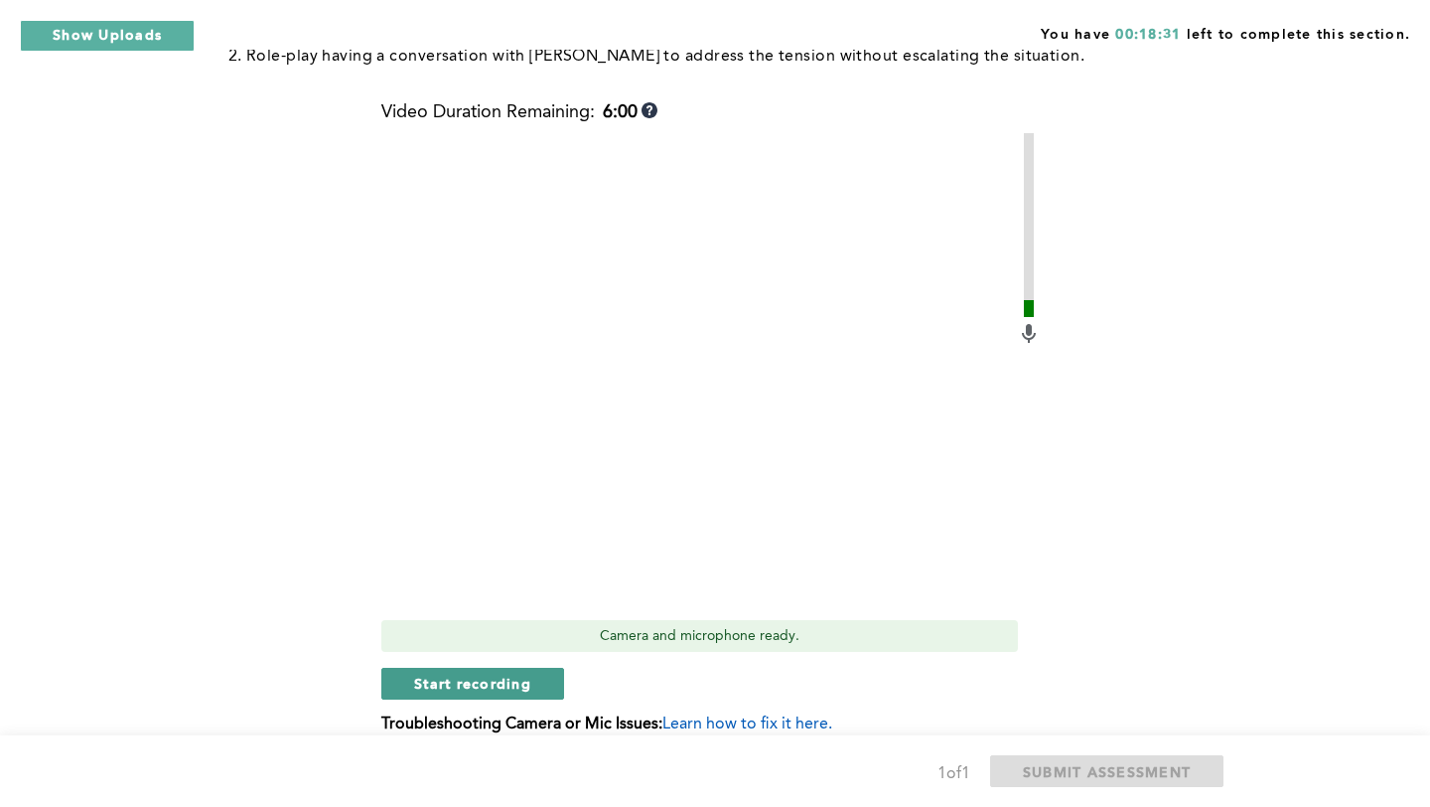
click at [505, 674] on span "Start recording" at bounding box center [472, 683] width 117 height 19
click at [504, 674] on span "Stop recording" at bounding box center [472, 683] width 116 height 19
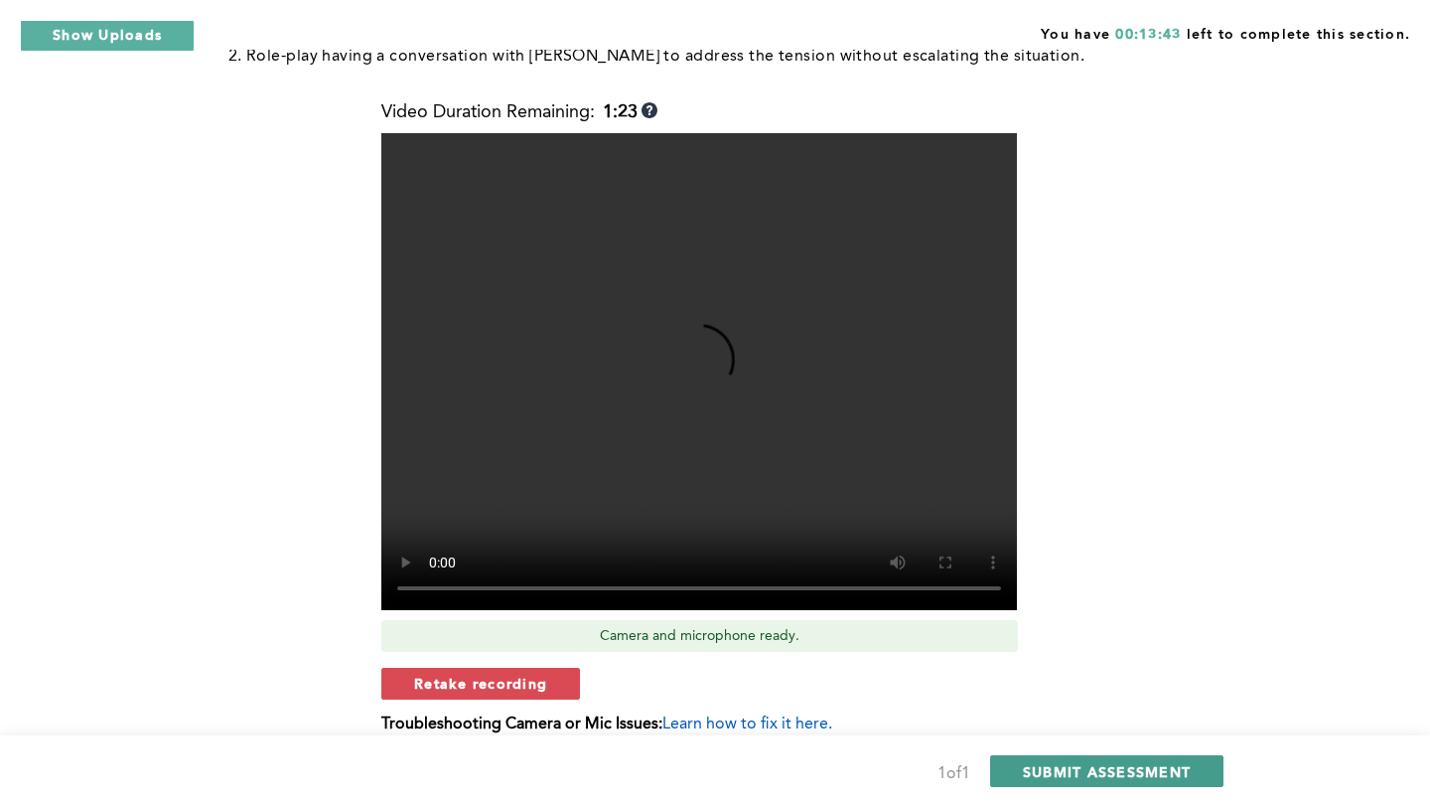
click at [1200, 779] on button "SUBMIT ASSESSMENT" at bounding box center [1106, 771] width 233 height 32
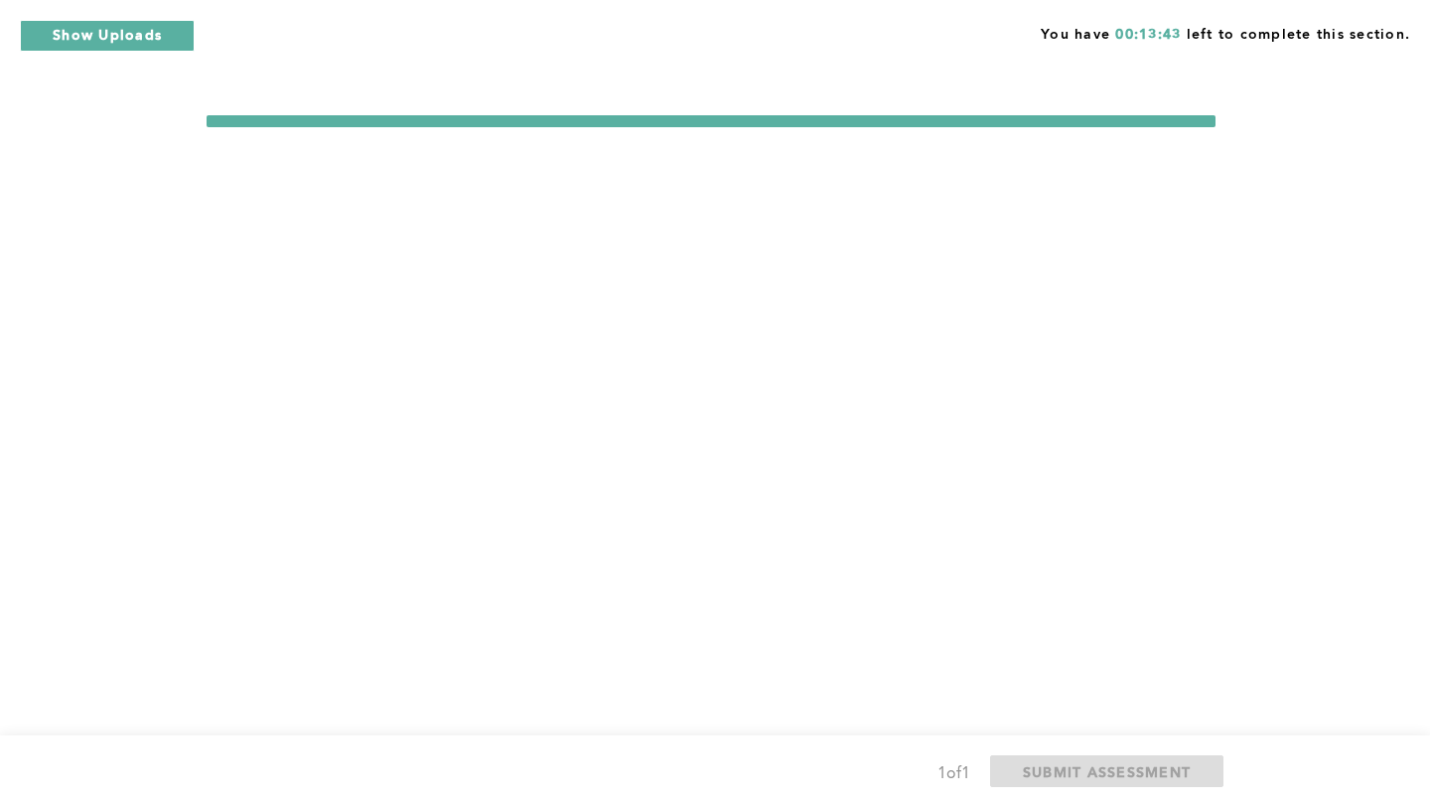
scroll to position [0, 0]
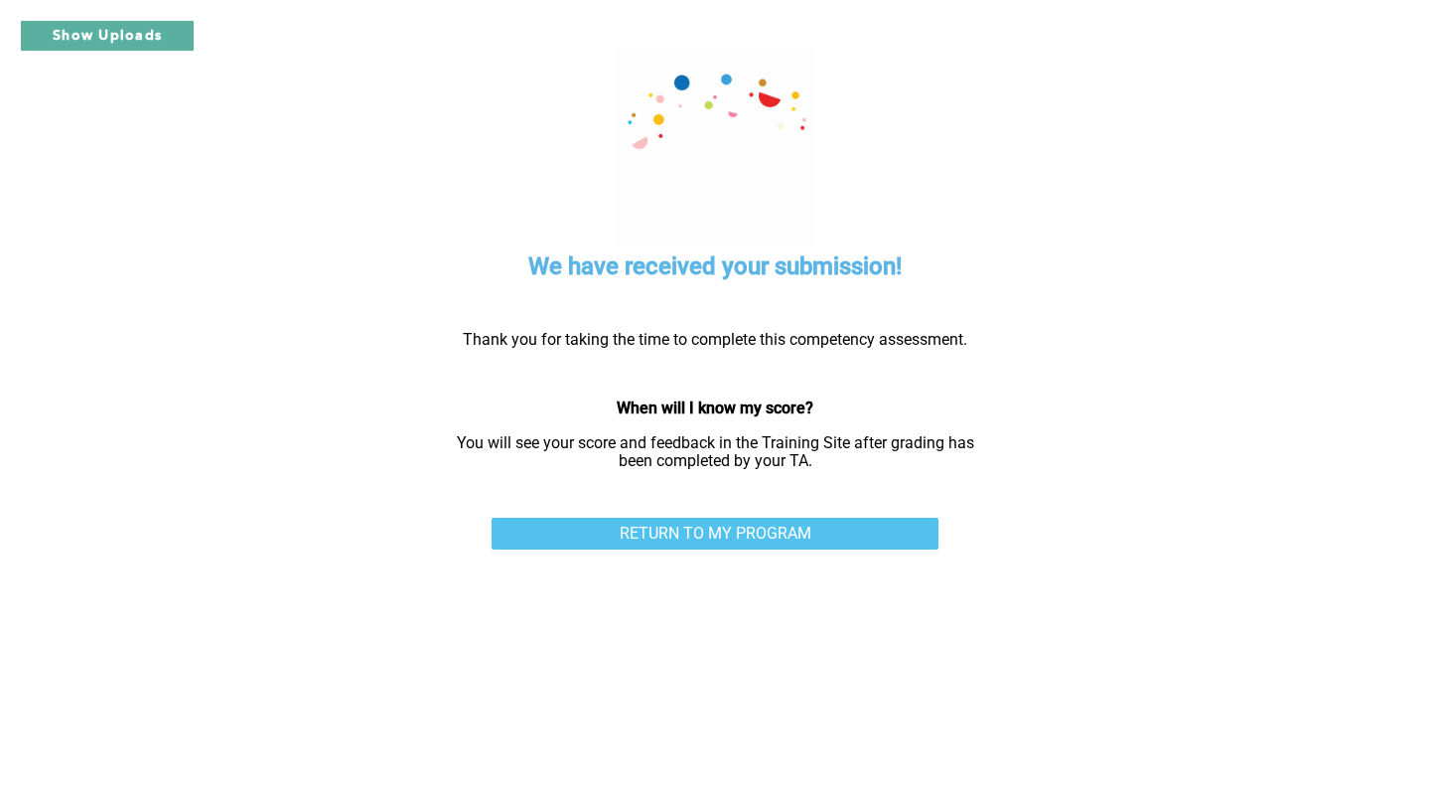
click at [814, 536] on link "RETURN TO MY PROGRAM" at bounding box center [715, 534] width 447 height 32
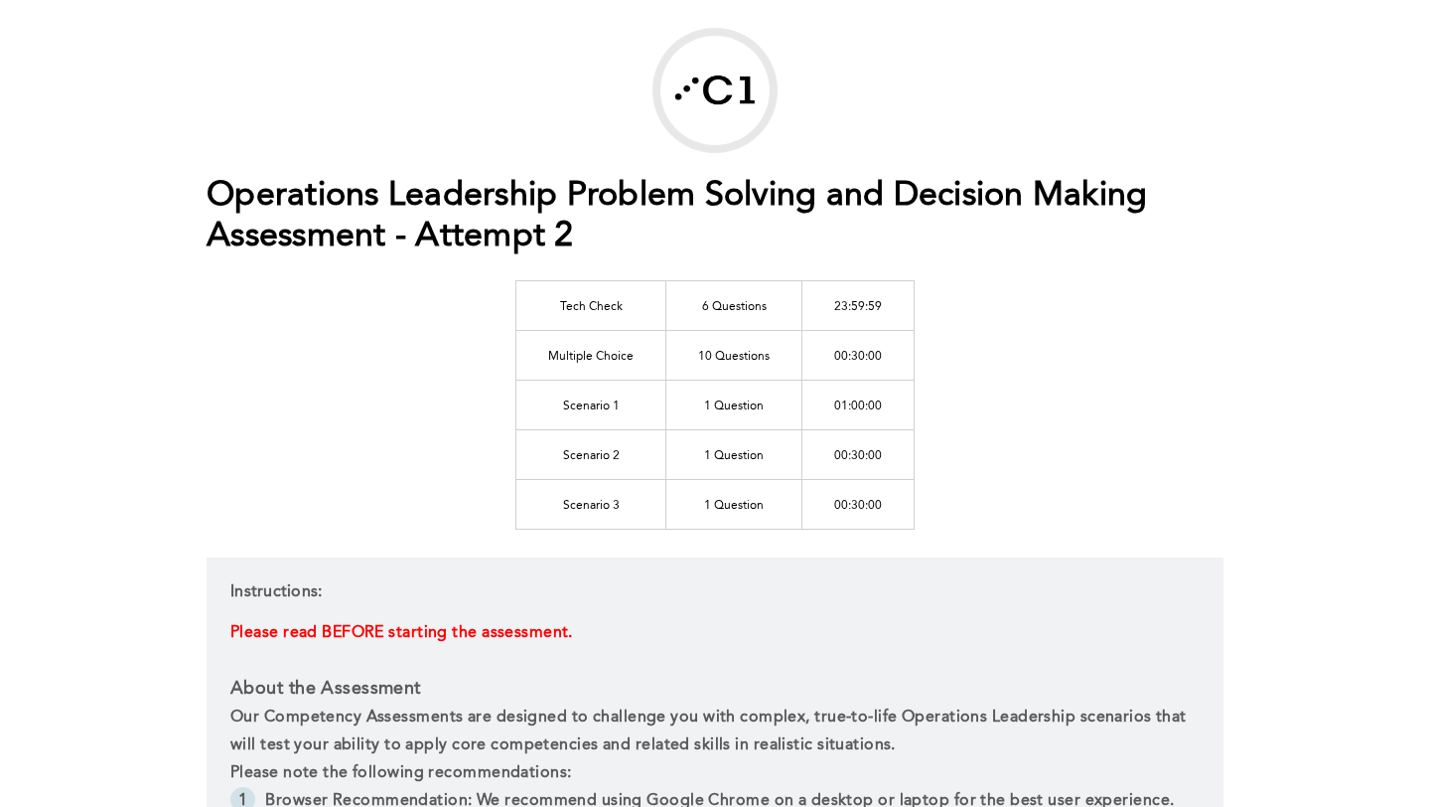
scroll to position [82, 0]
